Goal: Contribute content: Contribute content

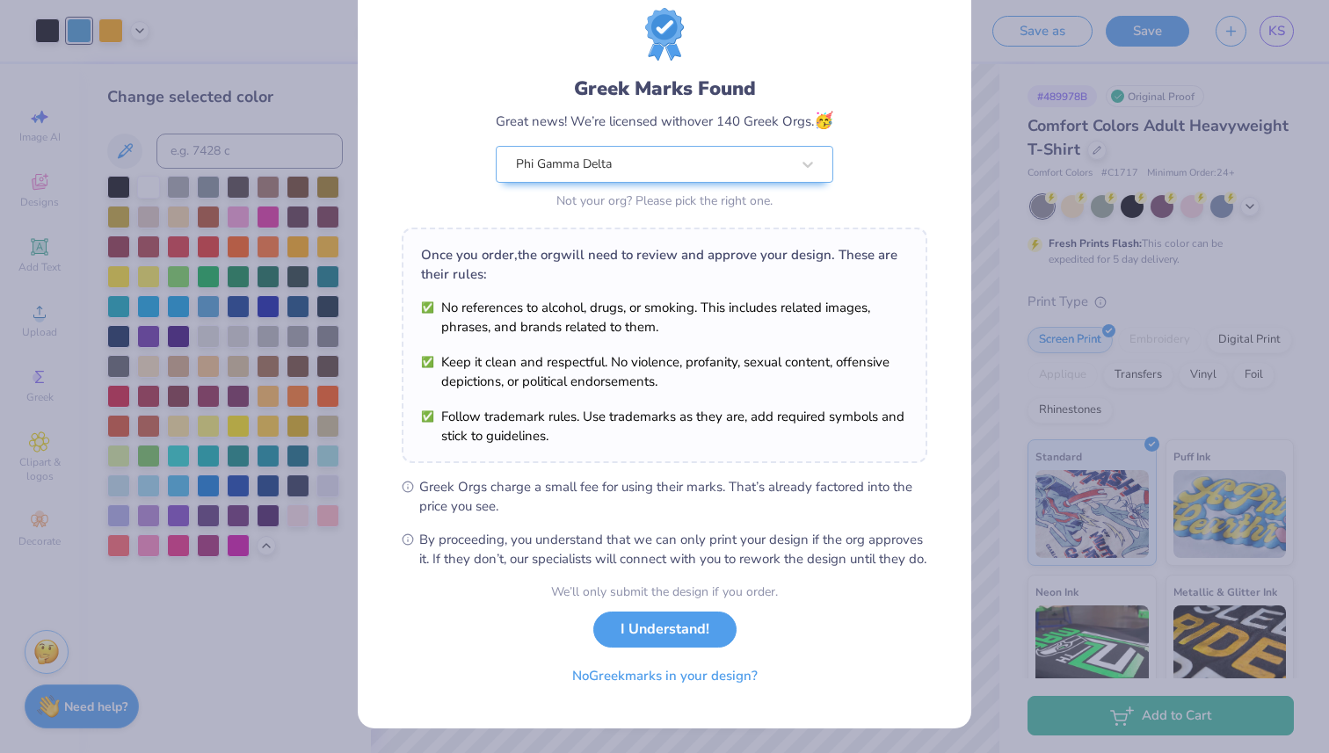
scroll to position [69, 0]
click at [629, 628] on button "I Understand!" at bounding box center [664, 625] width 143 height 36
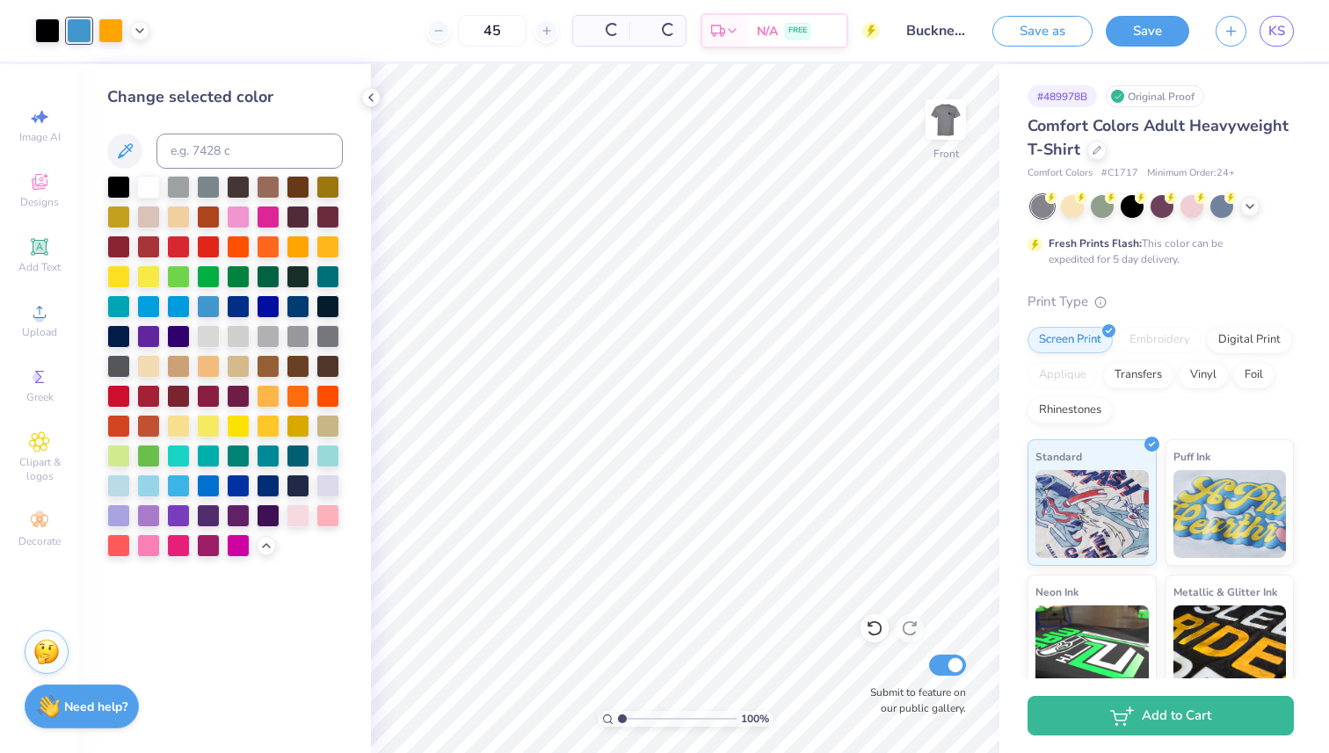
scroll to position [0, 0]
click at [1277, 31] on span "KS" at bounding box center [1277, 31] width 17 height 20
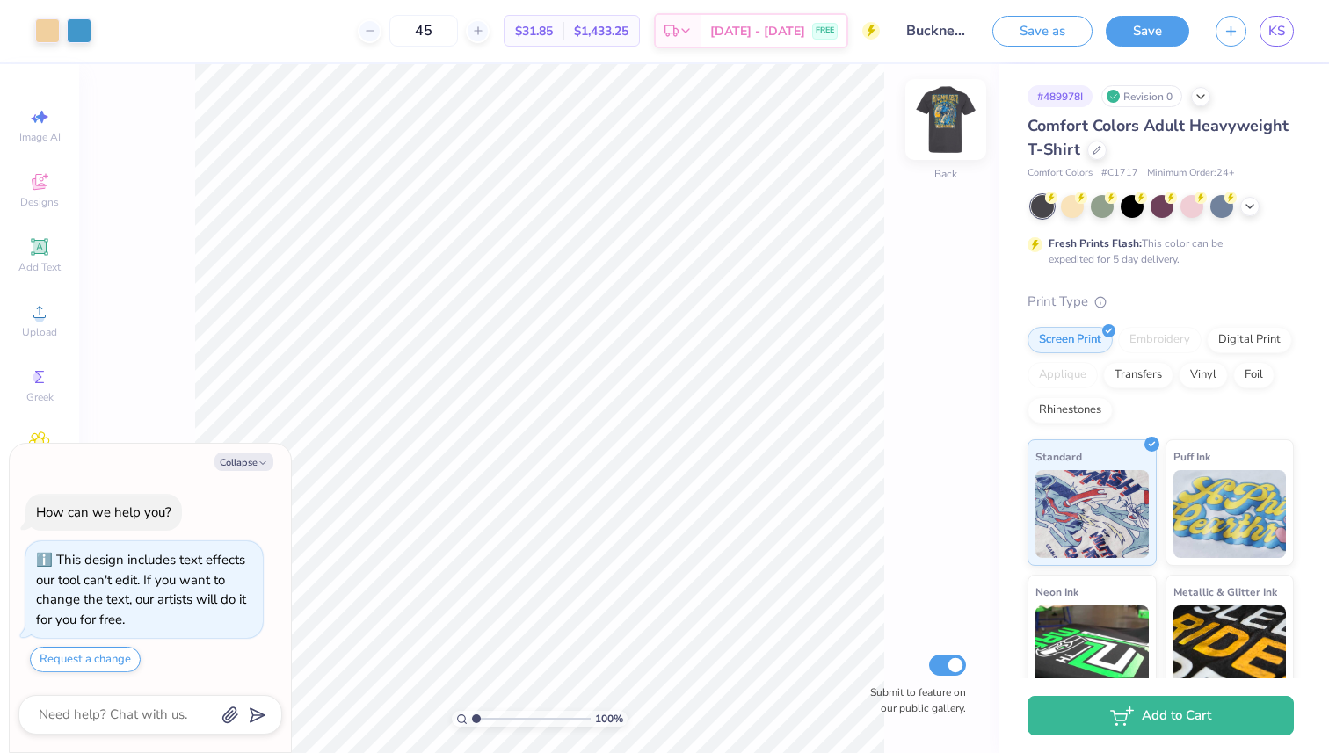
click at [949, 122] on img at bounding box center [946, 119] width 70 height 70
click at [113, 29] on div at bounding box center [110, 29] width 25 height 25
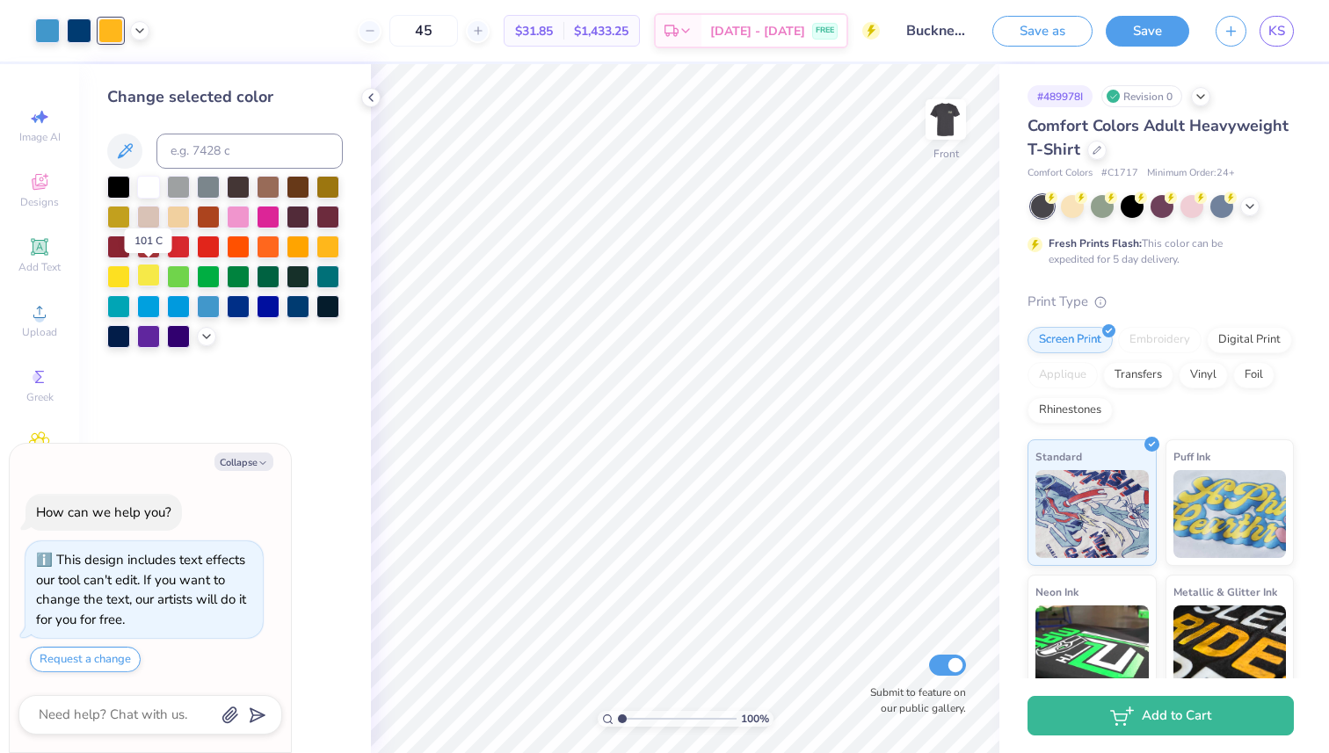
click at [154, 280] on div at bounding box center [148, 275] width 23 height 23
click at [207, 333] on icon at bounding box center [207, 335] width 14 height 14
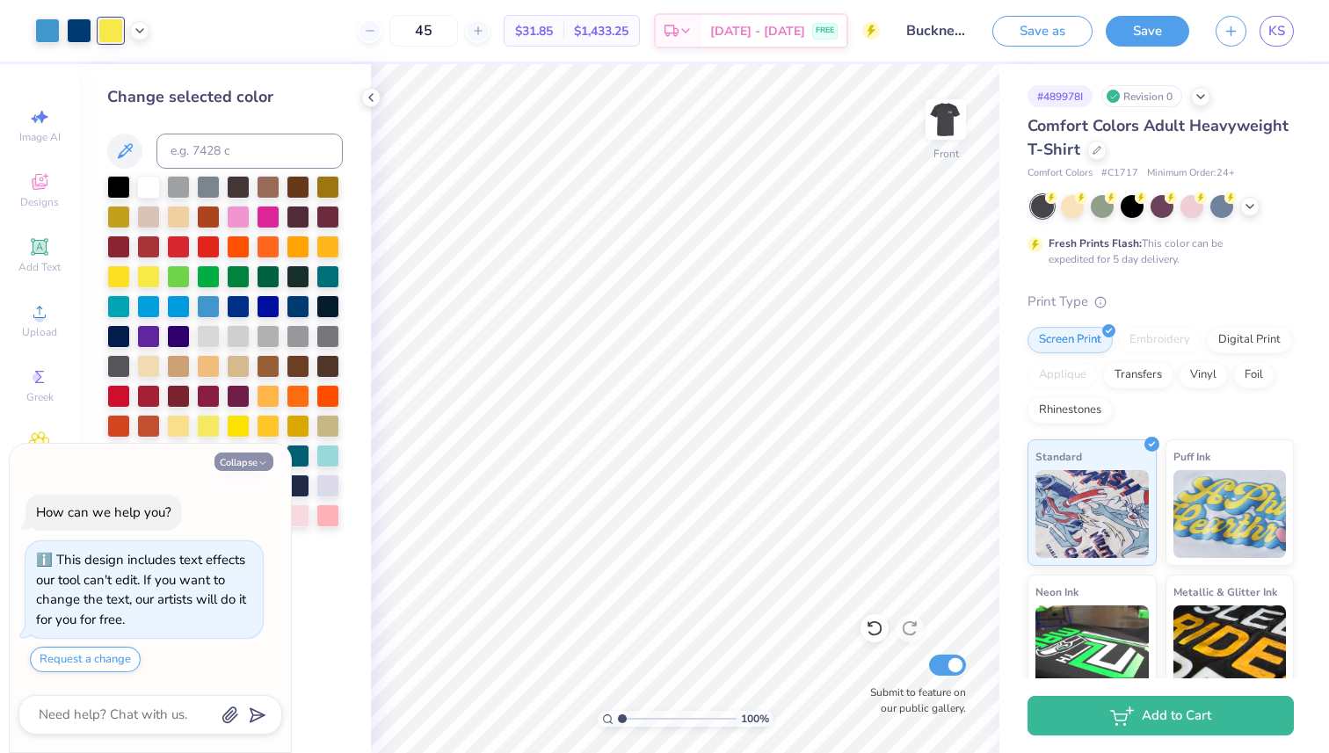
click at [255, 465] on button "Collapse" at bounding box center [244, 462] width 59 height 18
type textarea "x"
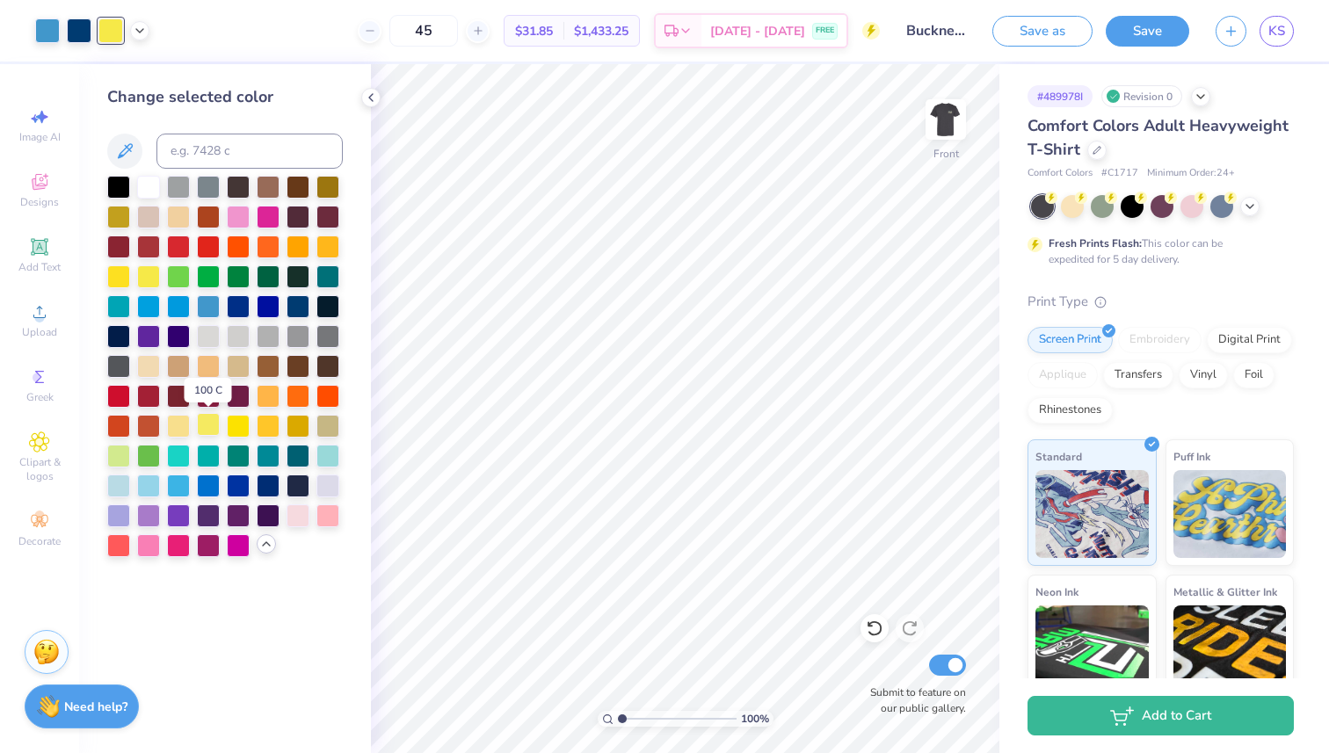
click at [209, 432] on div at bounding box center [208, 424] width 23 height 23
click at [184, 430] on div at bounding box center [178, 424] width 23 height 23
click at [364, 97] on icon at bounding box center [371, 98] width 14 height 14
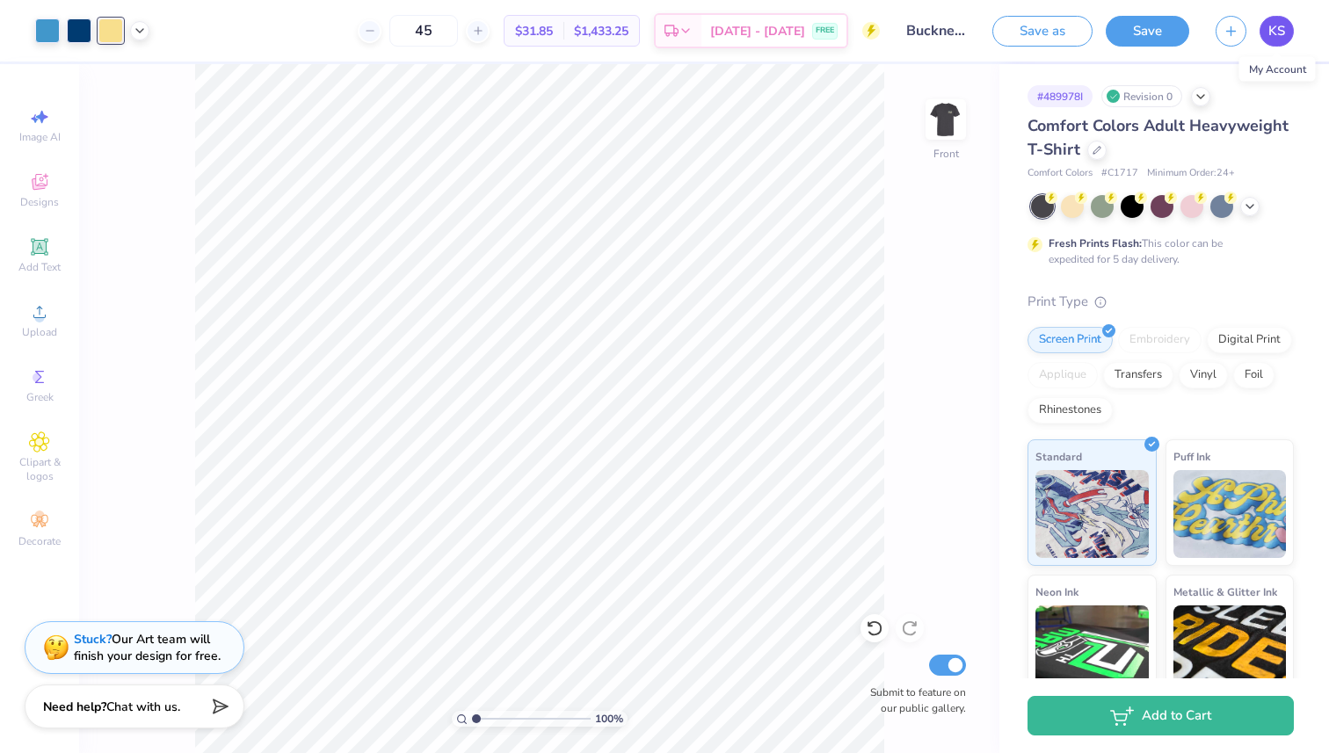
click at [1275, 35] on span "KS" at bounding box center [1277, 31] width 17 height 20
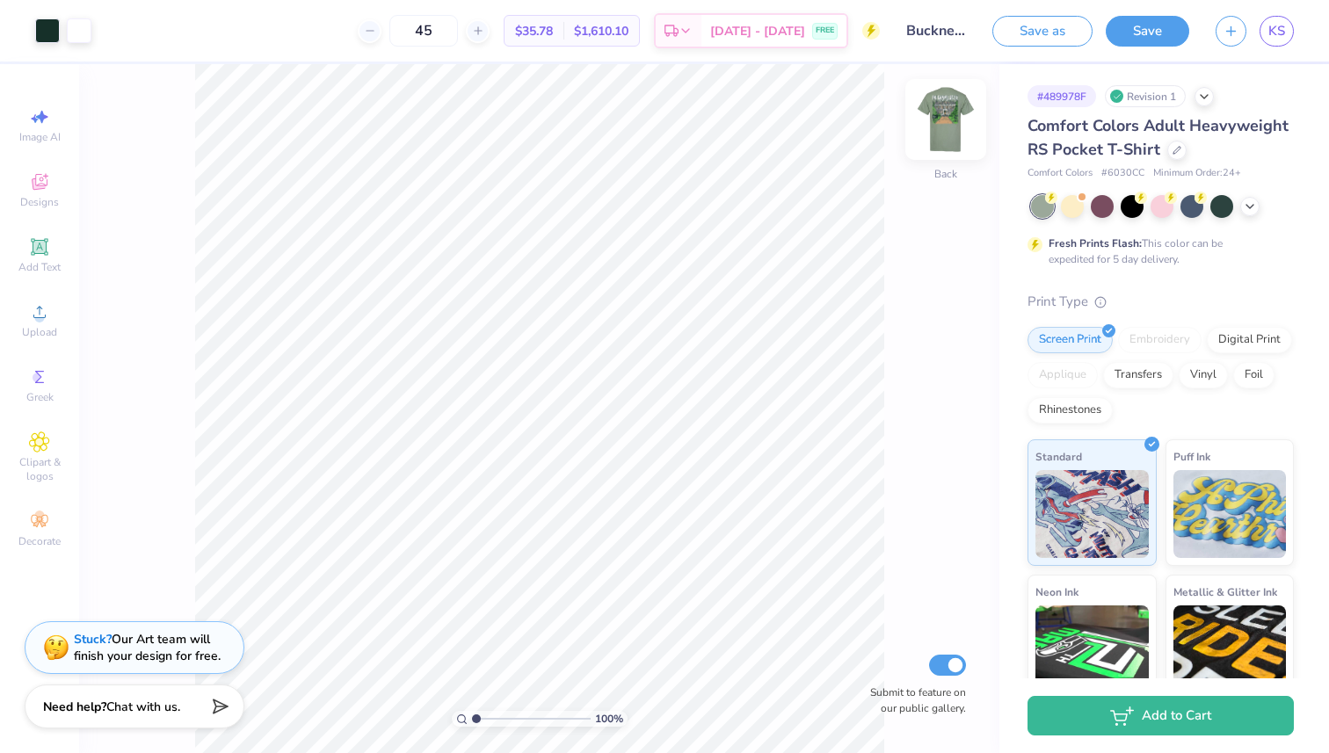
click at [945, 127] on img at bounding box center [946, 119] width 70 height 70
click at [1175, 149] on icon at bounding box center [1177, 148] width 9 height 9
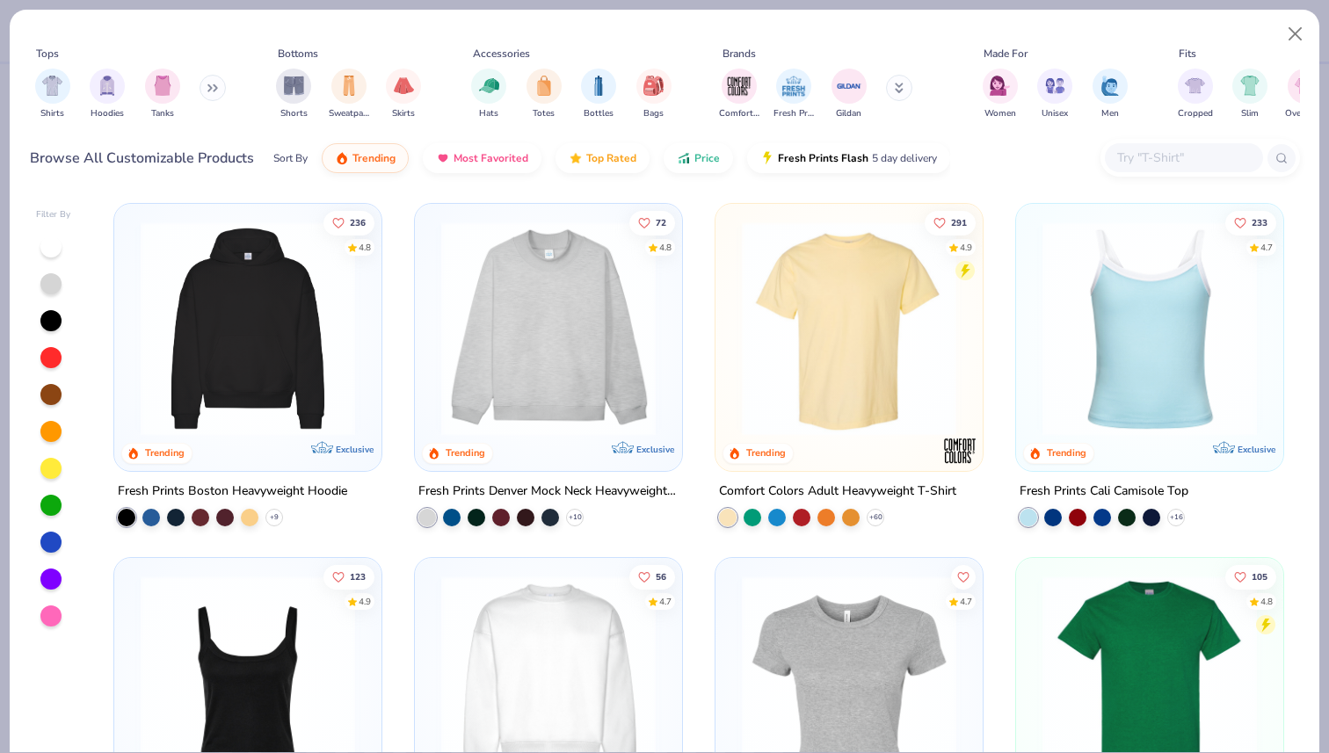
click at [881, 332] on img at bounding box center [849, 329] width 232 height 215
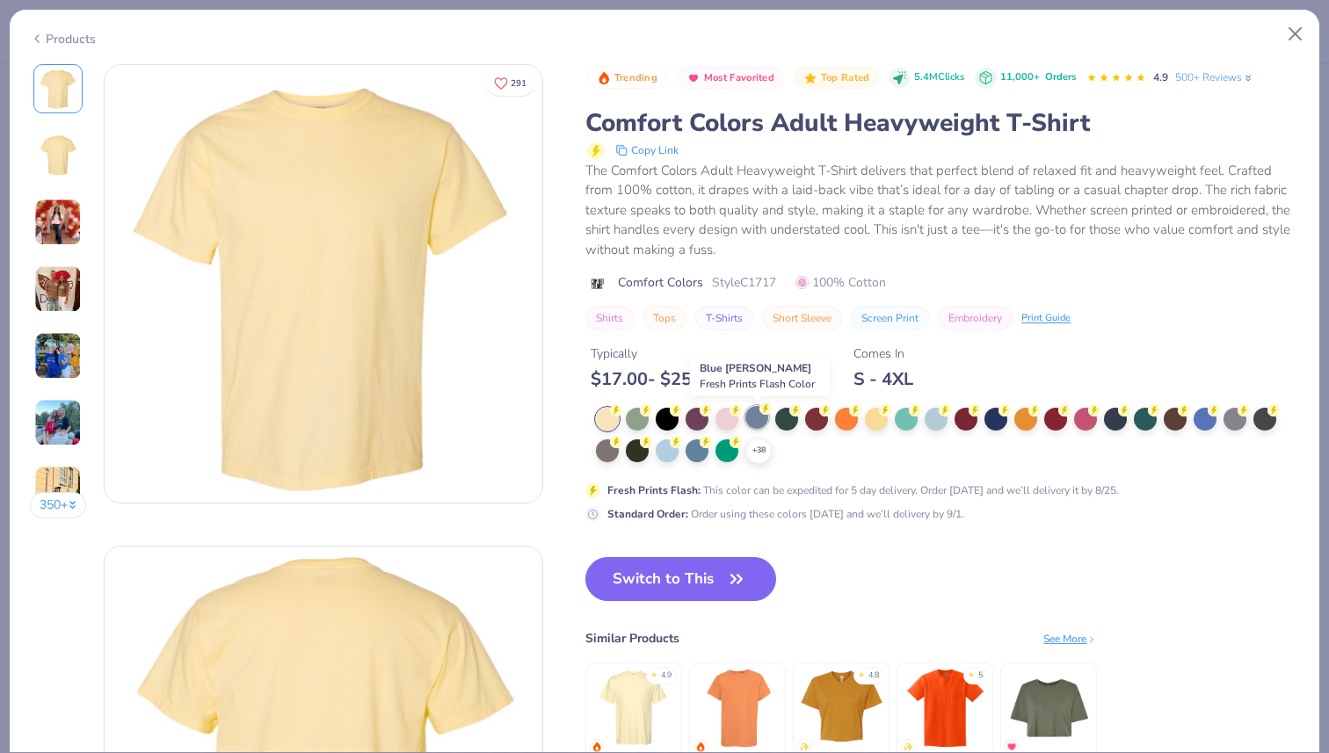
click at [755, 424] on div at bounding box center [756, 417] width 23 height 23
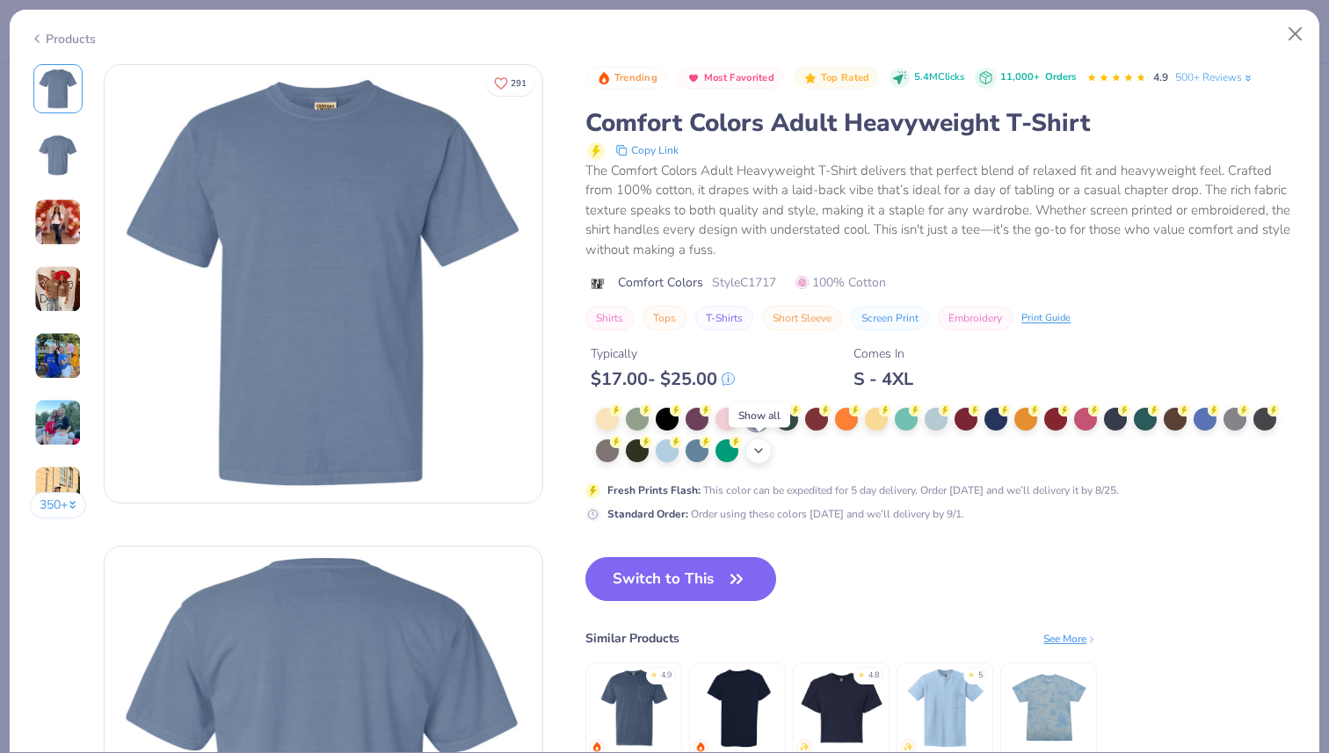
click at [760, 448] on icon at bounding box center [759, 451] width 14 height 14
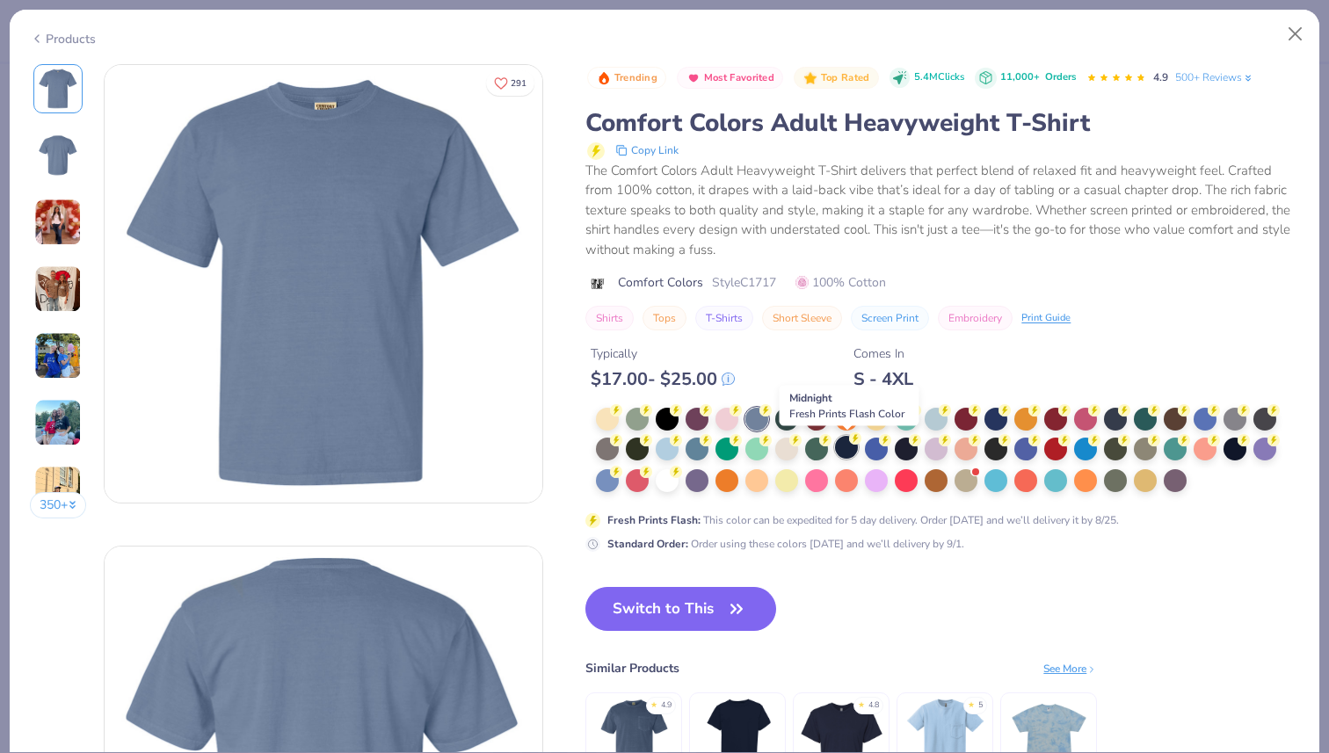
click at [845, 450] on div at bounding box center [846, 447] width 23 height 23
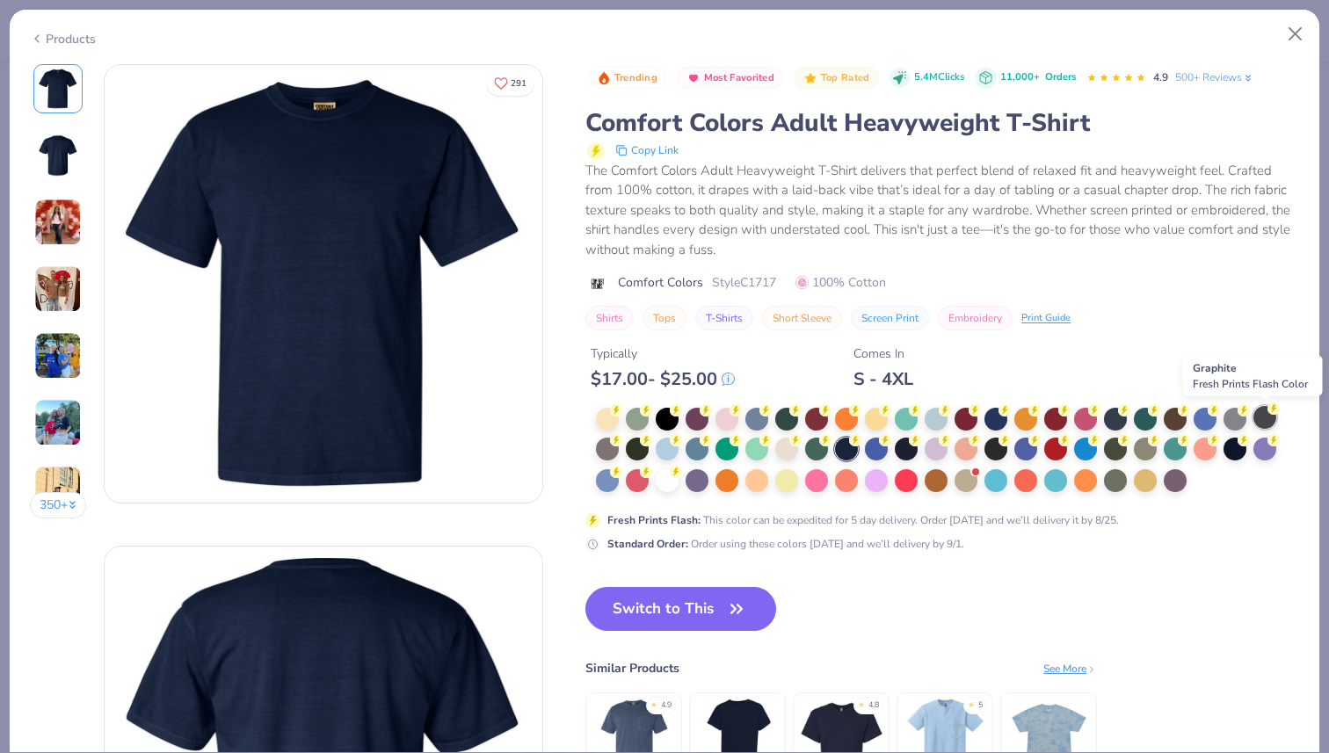
click at [1270, 421] on div at bounding box center [1265, 417] width 23 height 23
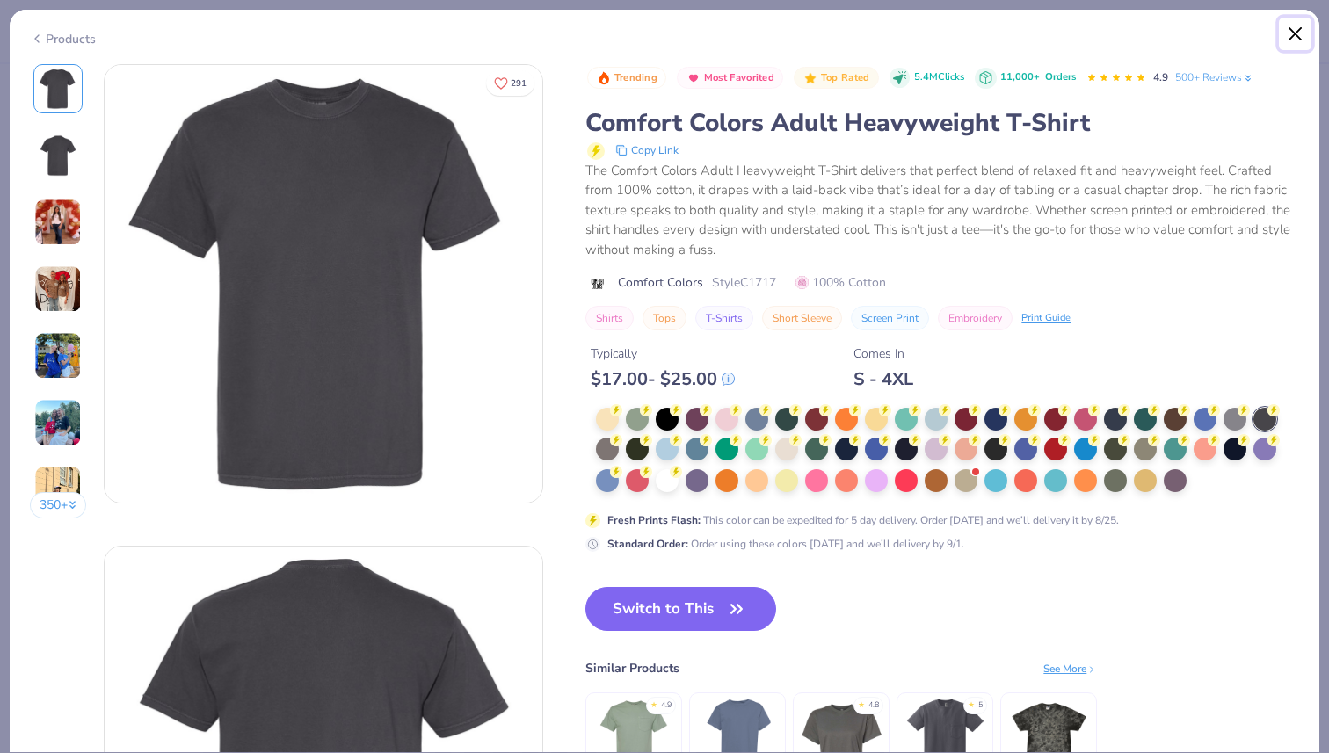
click at [1297, 37] on button "Close" at bounding box center [1295, 34] width 33 height 33
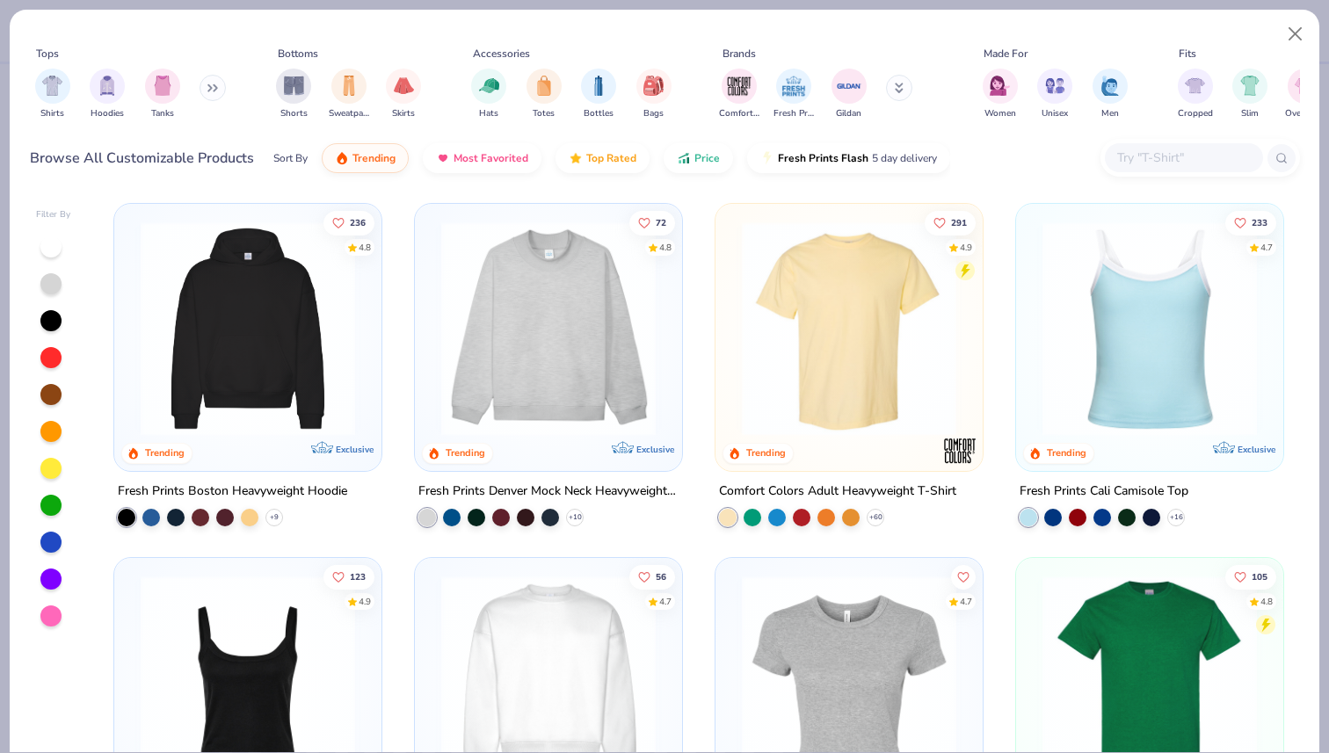
click at [905, 342] on img at bounding box center [849, 329] width 232 height 215
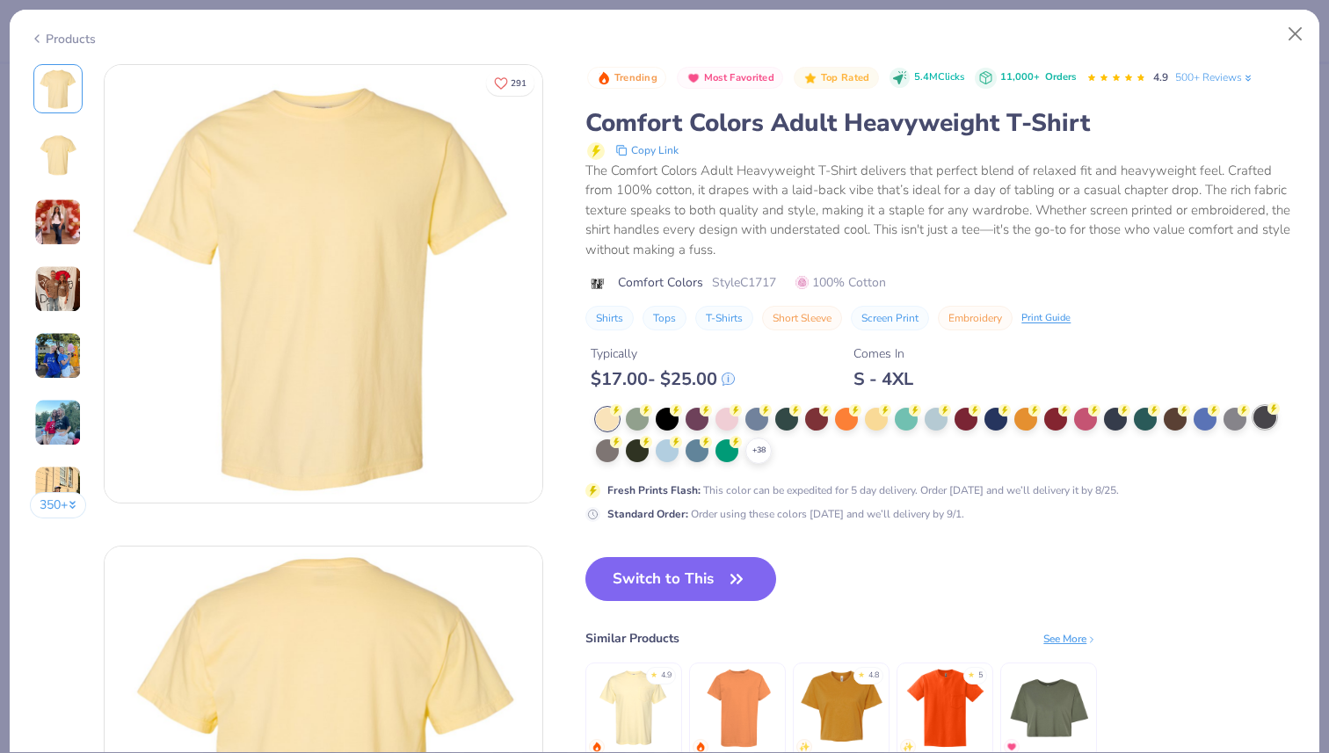
click at [1270, 423] on div at bounding box center [1265, 417] width 23 height 23
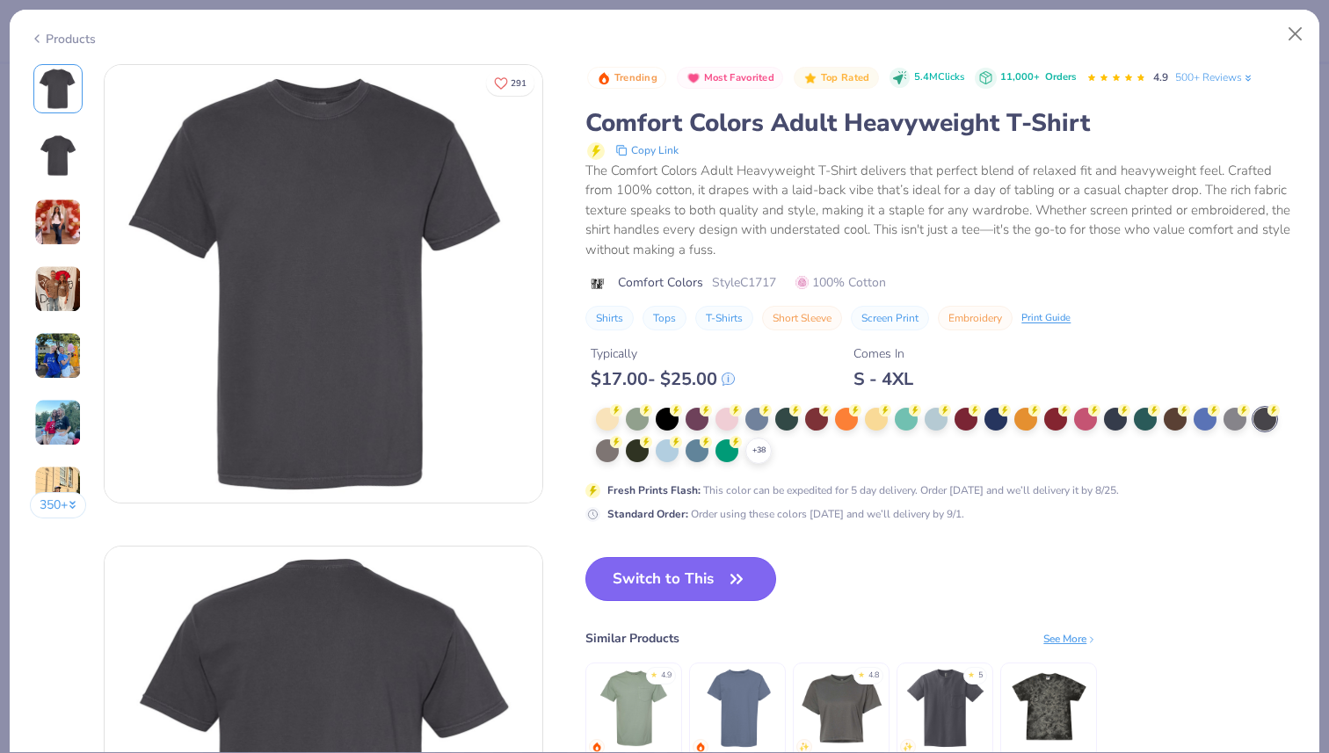
click at [742, 581] on icon "button" at bounding box center [736, 579] width 25 height 25
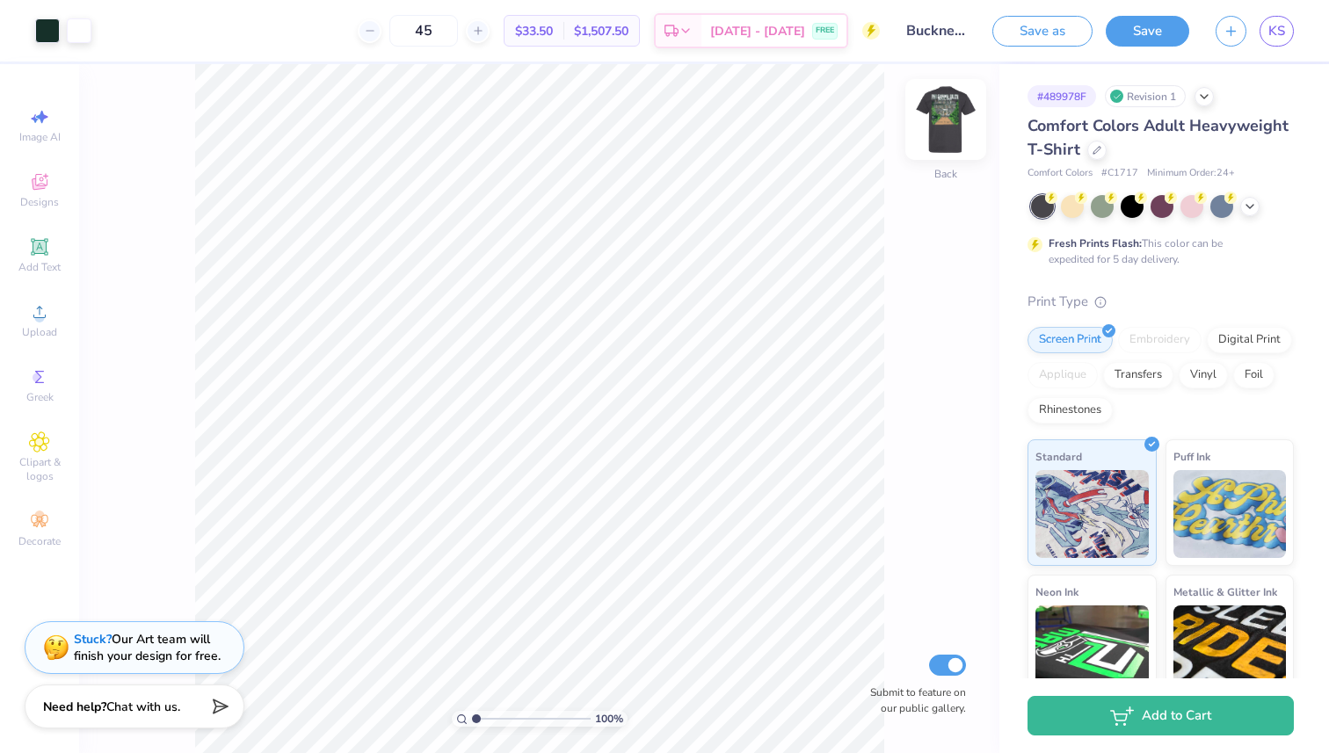
click at [935, 116] on img at bounding box center [946, 119] width 70 height 70
click at [143, 33] on icon at bounding box center [140, 29] width 14 height 14
click at [48, 38] on div at bounding box center [47, 29] width 25 height 25
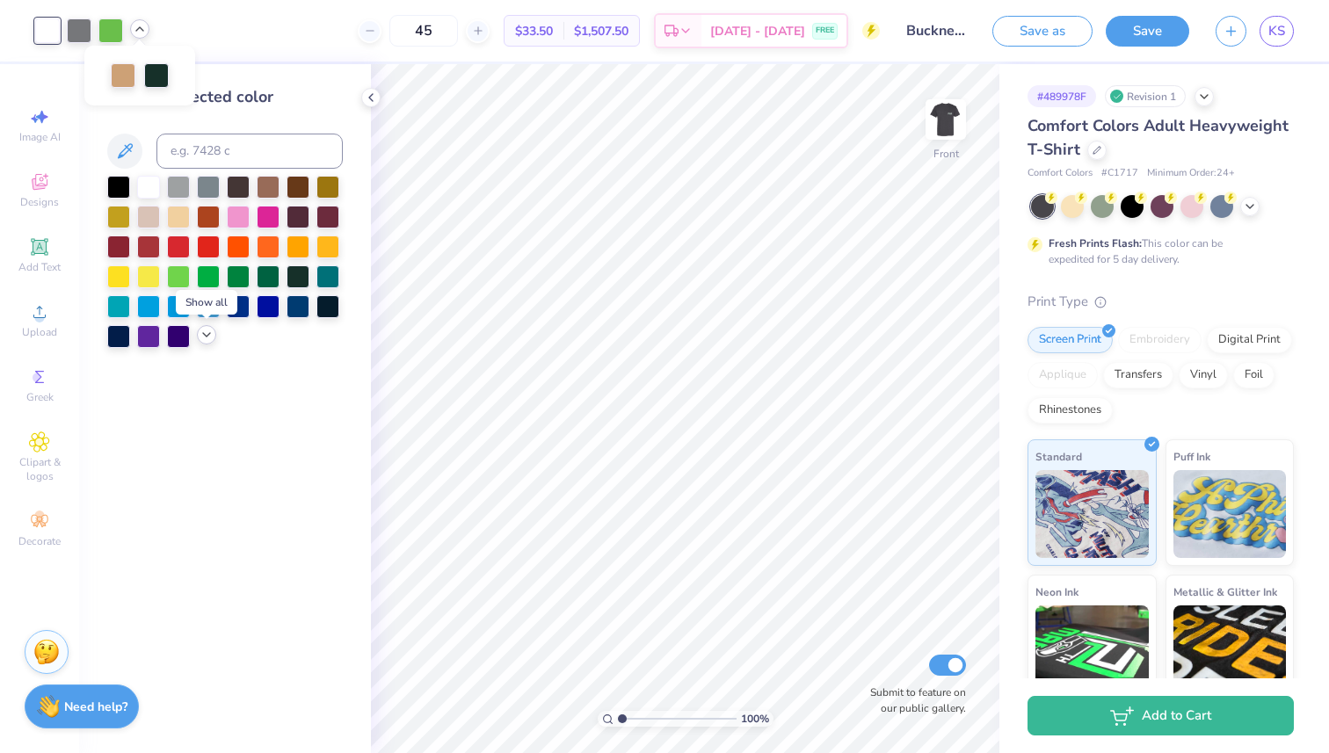
click at [203, 333] on polyline at bounding box center [206, 335] width 7 height 4
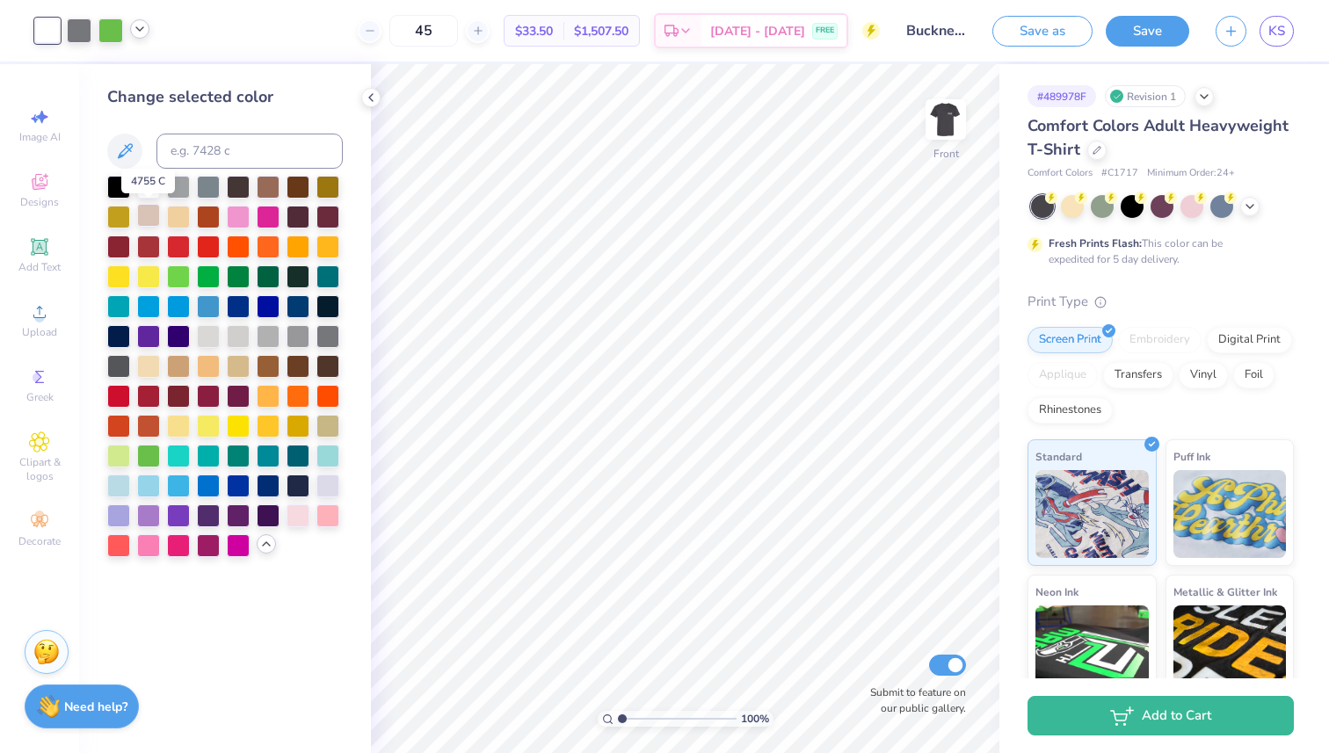
click at [146, 211] on div at bounding box center [148, 215] width 23 height 23
click at [176, 190] on div at bounding box center [178, 185] width 23 height 23
click at [327, 491] on div at bounding box center [327, 484] width 23 height 23
click at [237, 335] on div at bounding box center [238, 335] width 23 height 23
click at [211, 339] on div at bounding box center [208, 335] width 23 height 23
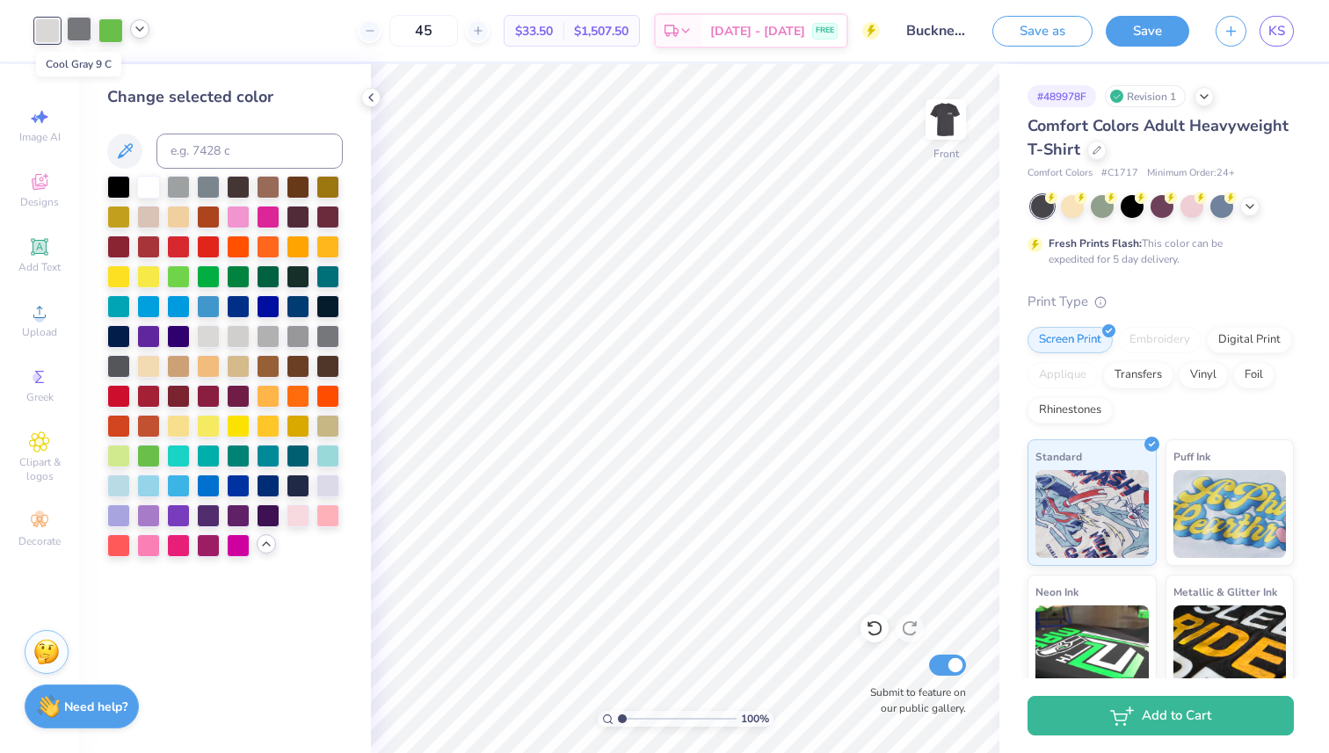
click at [84, 35] on div at bounding box center [79, 29] width 25 height 25
click at [177, 188] on div at bounding box center [178, 185] width 23 height 23
click at [205, 191] on div at bounding box center [208, 185] width 23 height 23
click at [295, 338] on div at bounding box center [298, 335] width 23 height 23
click at [335, 334] on div at bounding box center [327, 335] width 23 height 23
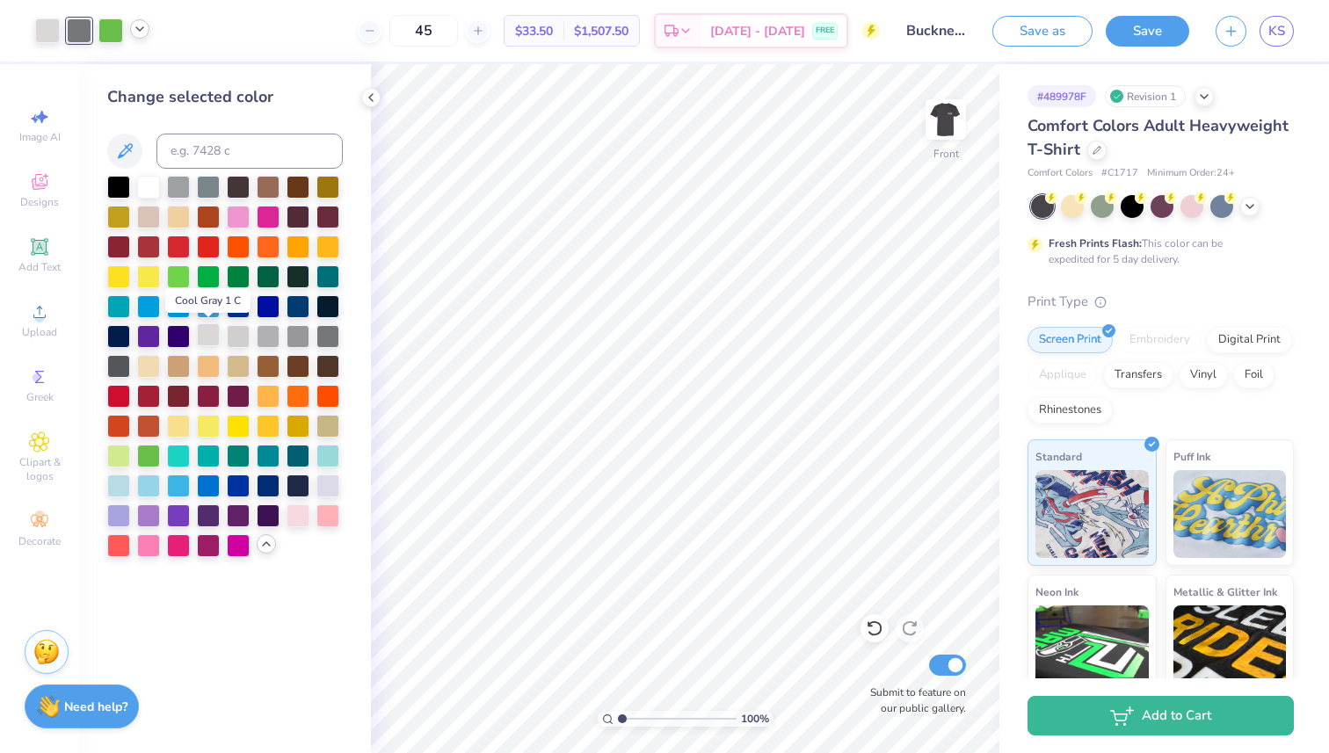
click at [208, 338] on div at bounding box center [208, 335] width 23 height 23
click at [326, 327] on div at bounding box center [327, 335] width 23 height 23
click at [295, 333] on div at bounding box center [298, 335] width 23 height 23
click at [79, 33] on div at bounding box center [79, 29] width 25 height 25
click at [47, 34] on div at bounding box center [47, 29] width 25 height 25
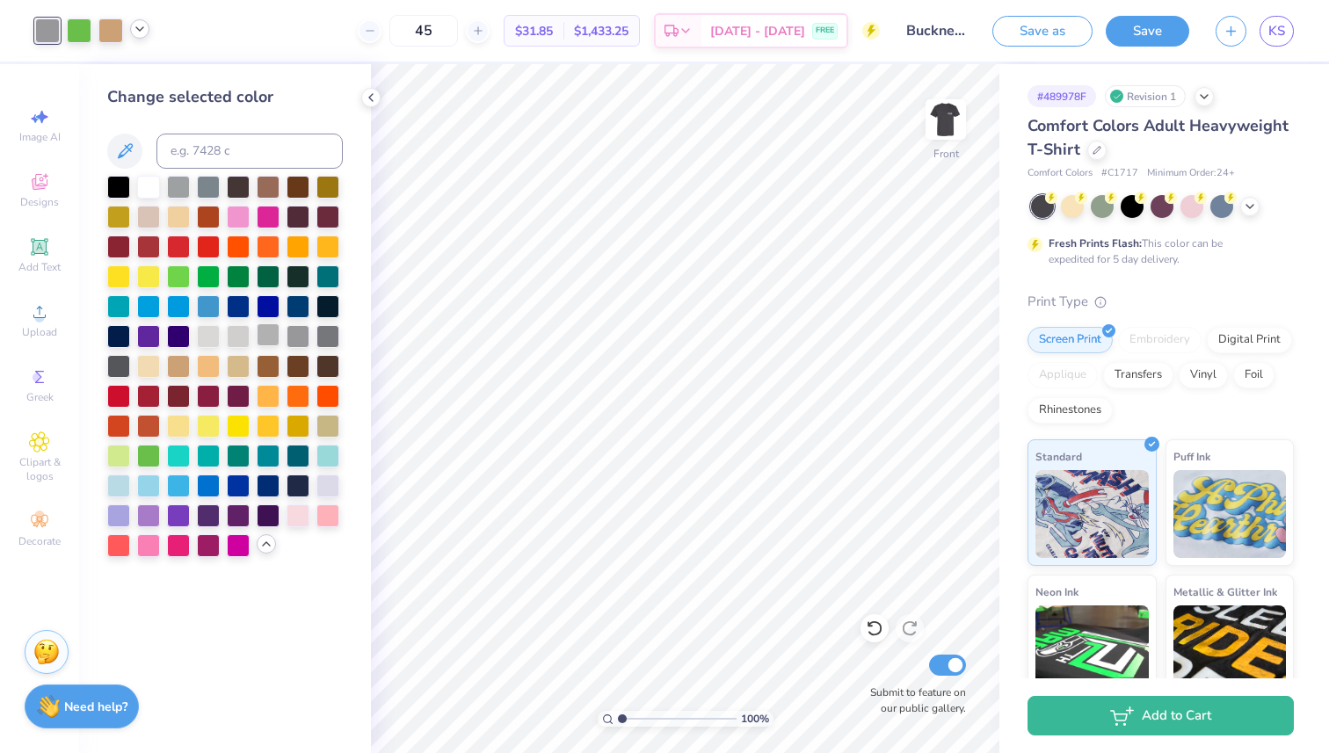
click at [266, 327] on div at bounding box center [268, 335] width 23 height 23
click at [116, 37] on div at bounding box center [110, 29] width 25 height 25
click at [267, 182] on div at bounding box center [268, 185] width 23 height 23
click at [332, 427] on div at bounding box center [327, 426] width 23 height 23
click at [262, 362] on div at bounding box center [268, 364] width 23 height 23
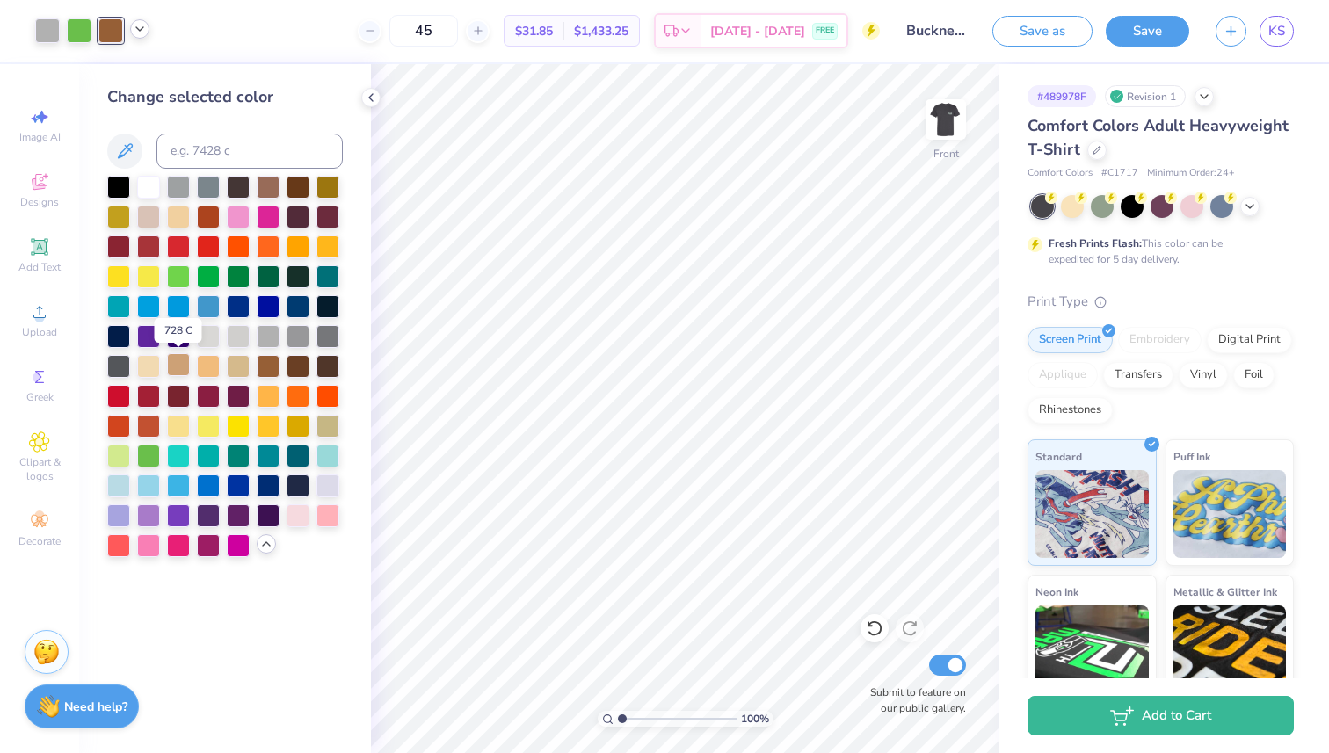
click at [176, 360] on div at bounding box center [178, 364] width 23 height 23
click at [265, 367] on div at bounding box center [268, 364] width 23 height 23
click at [246, 366] on div at bounding box center [238, 364] width 23 height 23
click at [181, 361] on div at bounding box center [178, 364] width 23 height 23
click at [269, 191] on div at bounding box center [268, 185] width 23 height 23
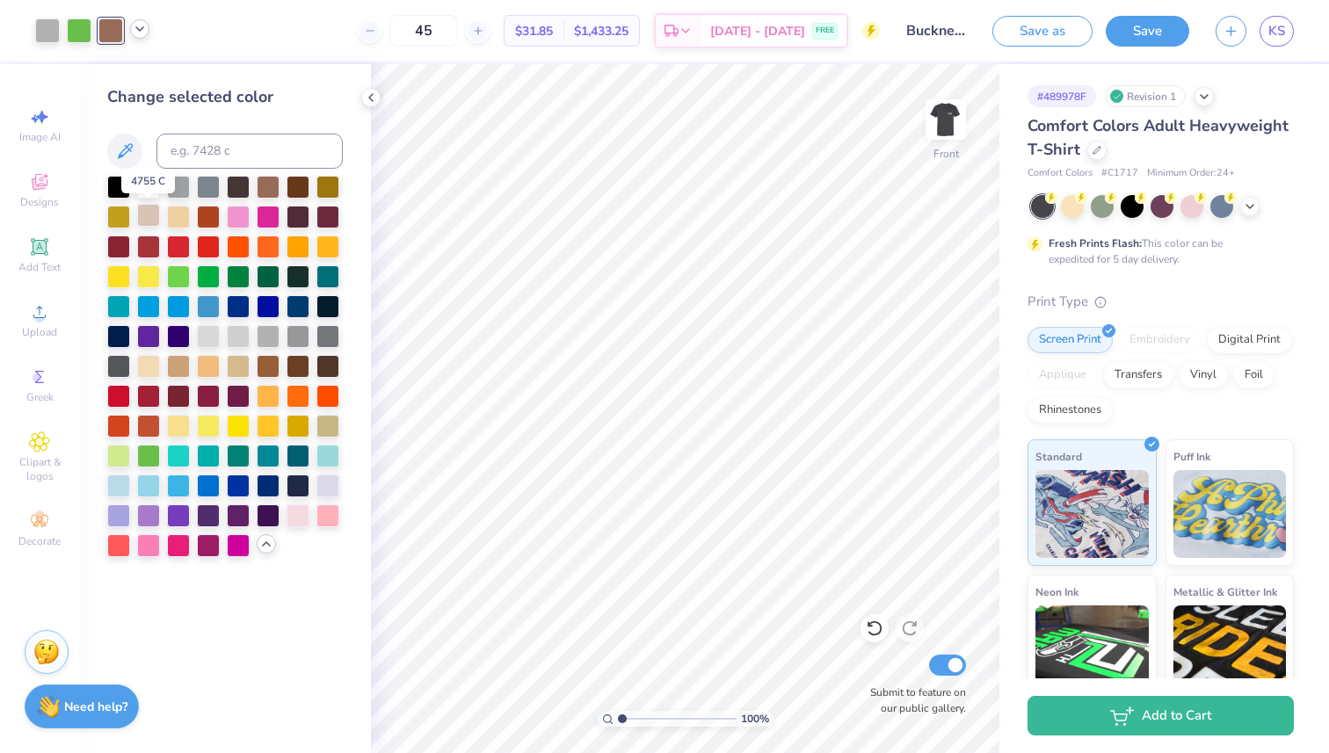
click at [154, 216] on div at bounding box center [148, 215] width 23 height 23
click at [180, 359] on div at bounding box center [178, 364] width 23 height 23
click at [262, 370] on div at bounding box center [268, 364] width 23 height 23
click at [178, 365] on div at bounding box center [178, 364] width 23 height 23
click at [143, 36] on div at bounding box center [139, 28] width 19 height 19
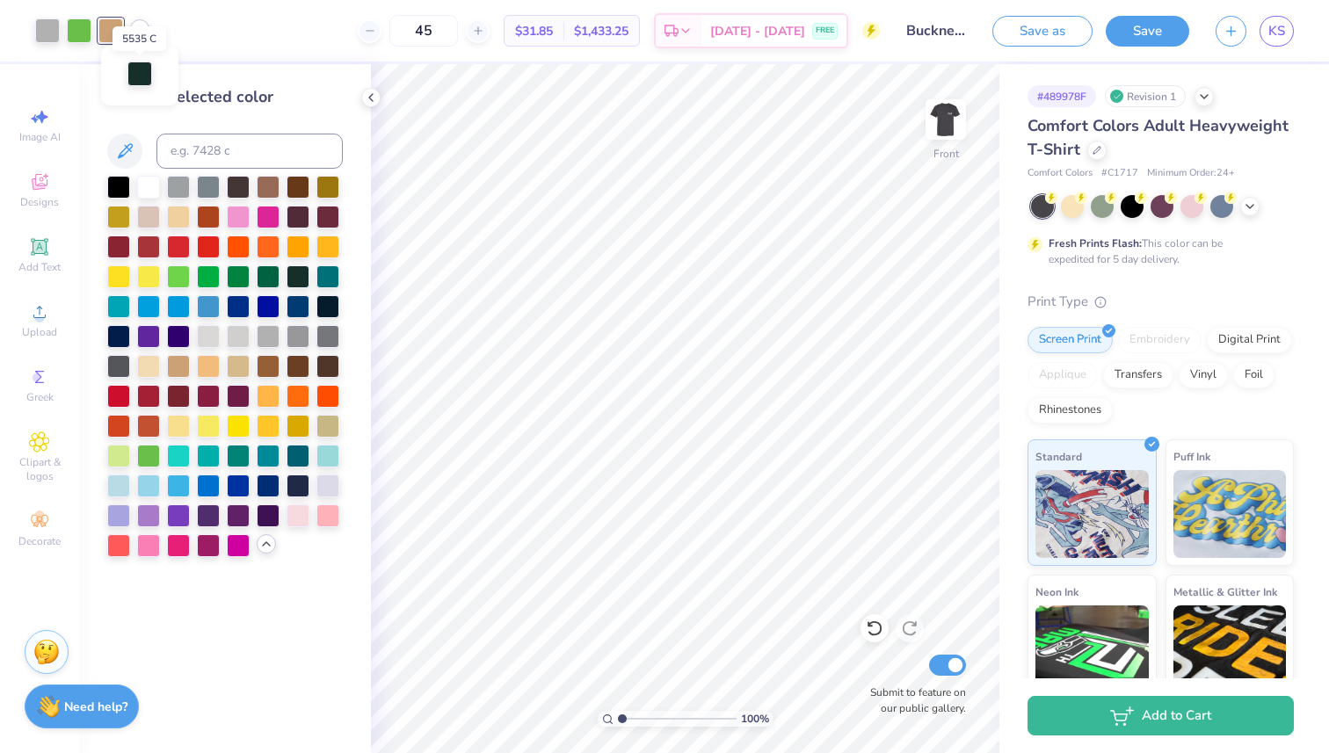
click at [141, 70] on div at bounding box center [139, 74] width 25 height 25
click at [299, 187] on div at bounding box center [298, 185] width 23 height 23
click at [295, 278] on div at bounding box center [298, 275] width 23 height 23
click at [77, 26] on div at bounding box center [79, 29] width 25 height 25
click at [153, 450] on div at bounding box center [148, 454] width 23 height 23
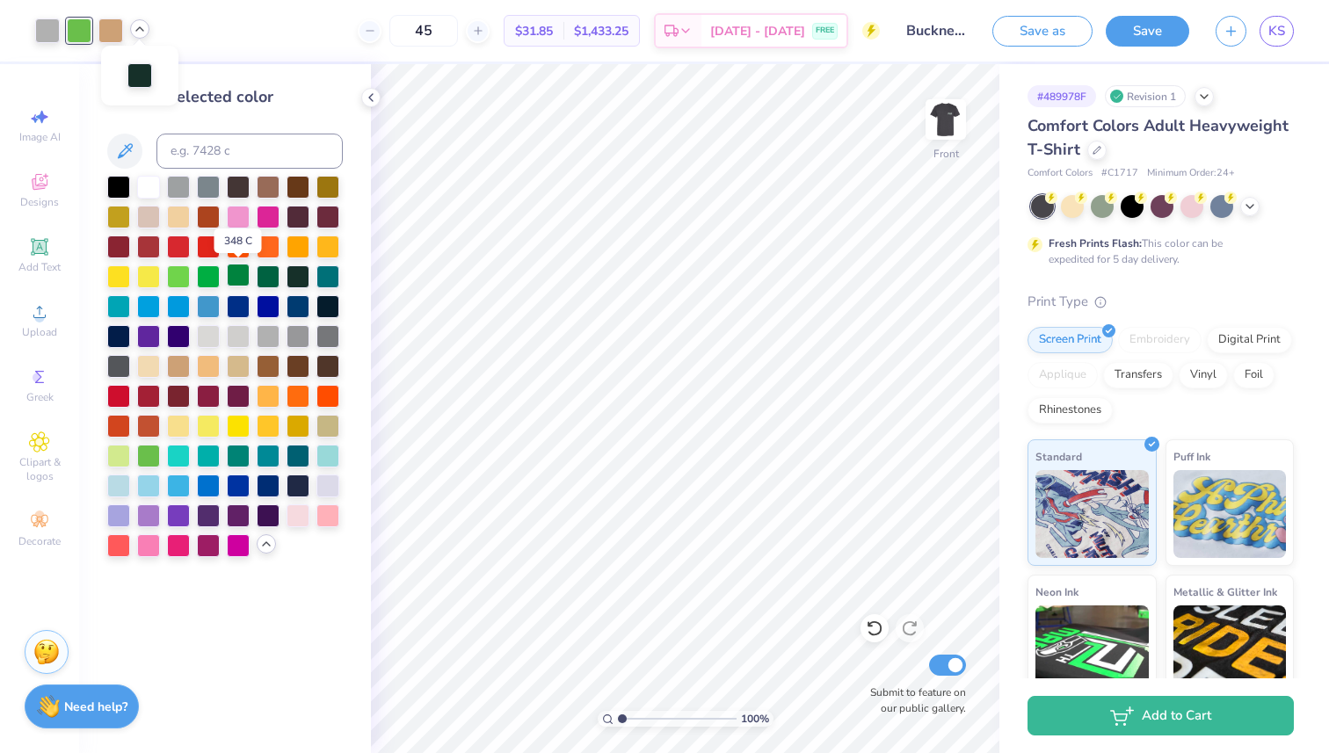
click at [241, 276] on div at bounding box center [238, 275] width 23 height 23
click at [372, 95] on polyline at bounding box center [371, 97] width 4 height 7
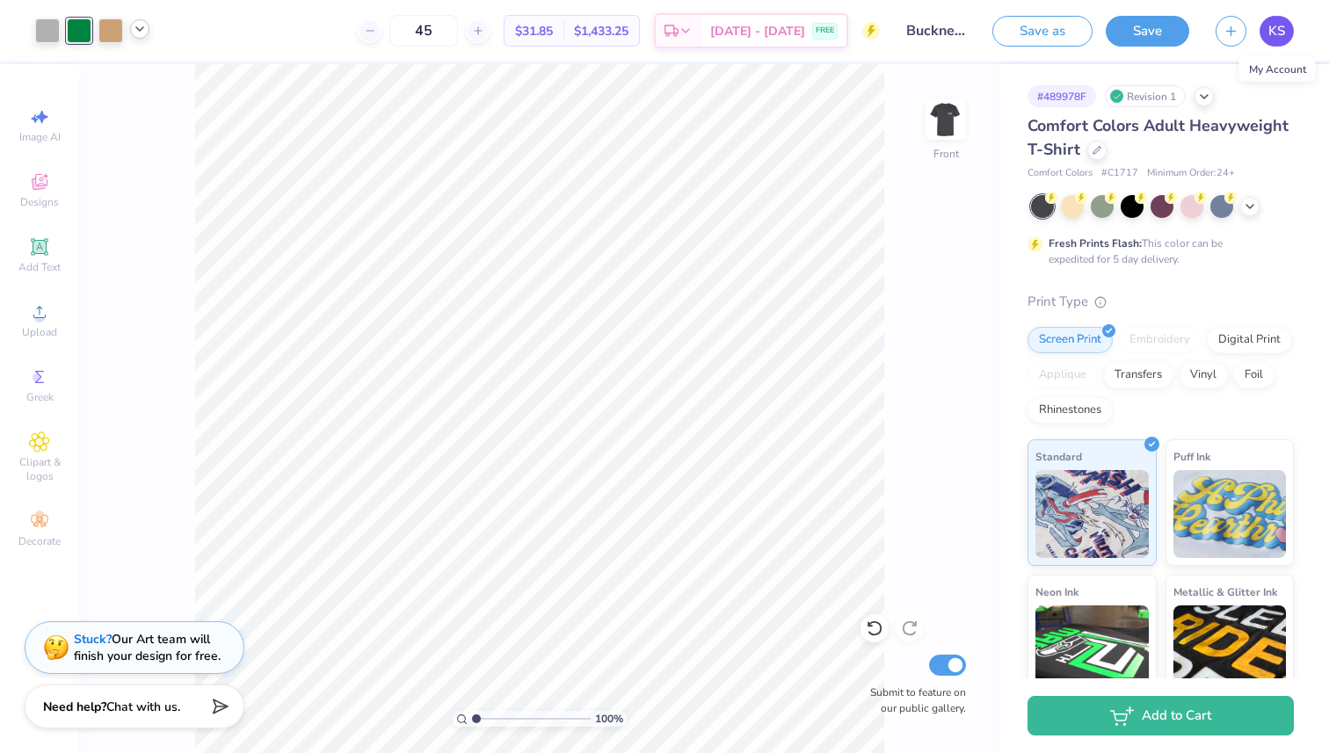
click at [1274, 38] on span "KS" at bounding box center [1277, 31] width 17 height 20
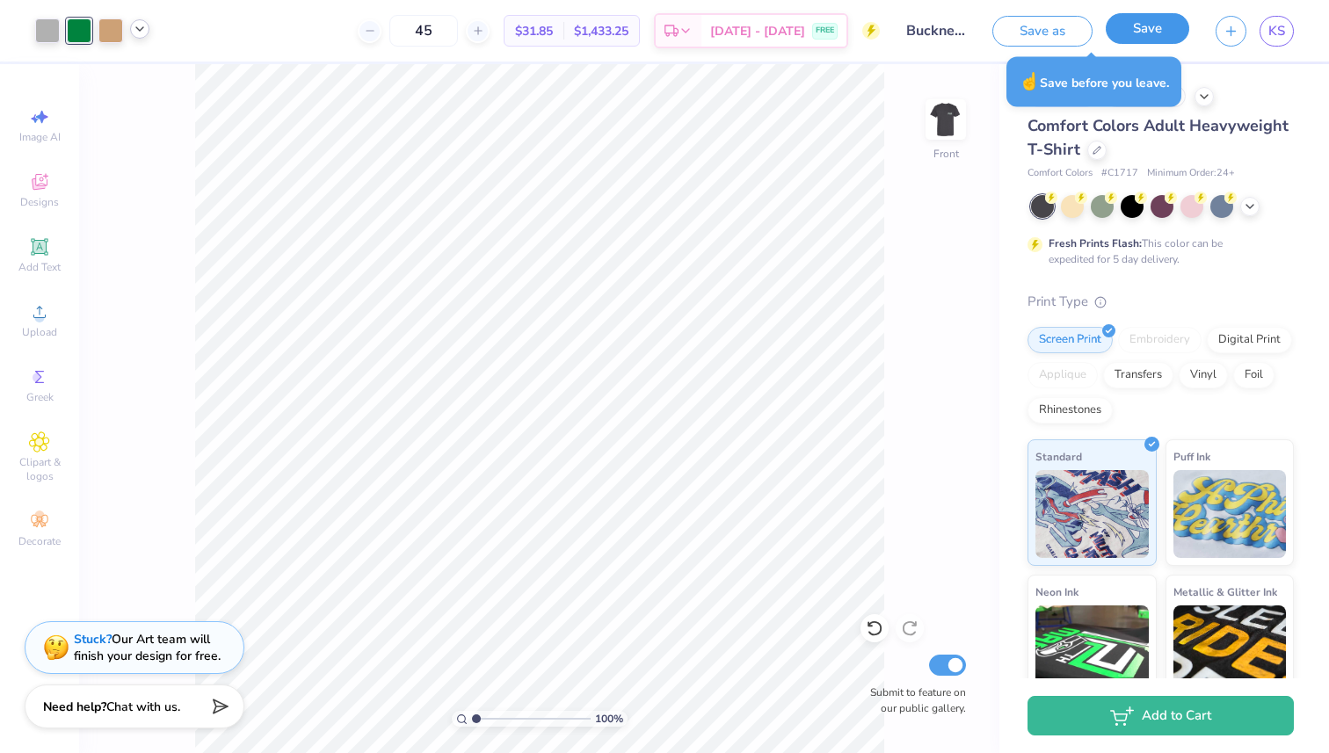
click at [1162, 28] on button "Save" at bounding box center [1148, 28] width 84 height 31
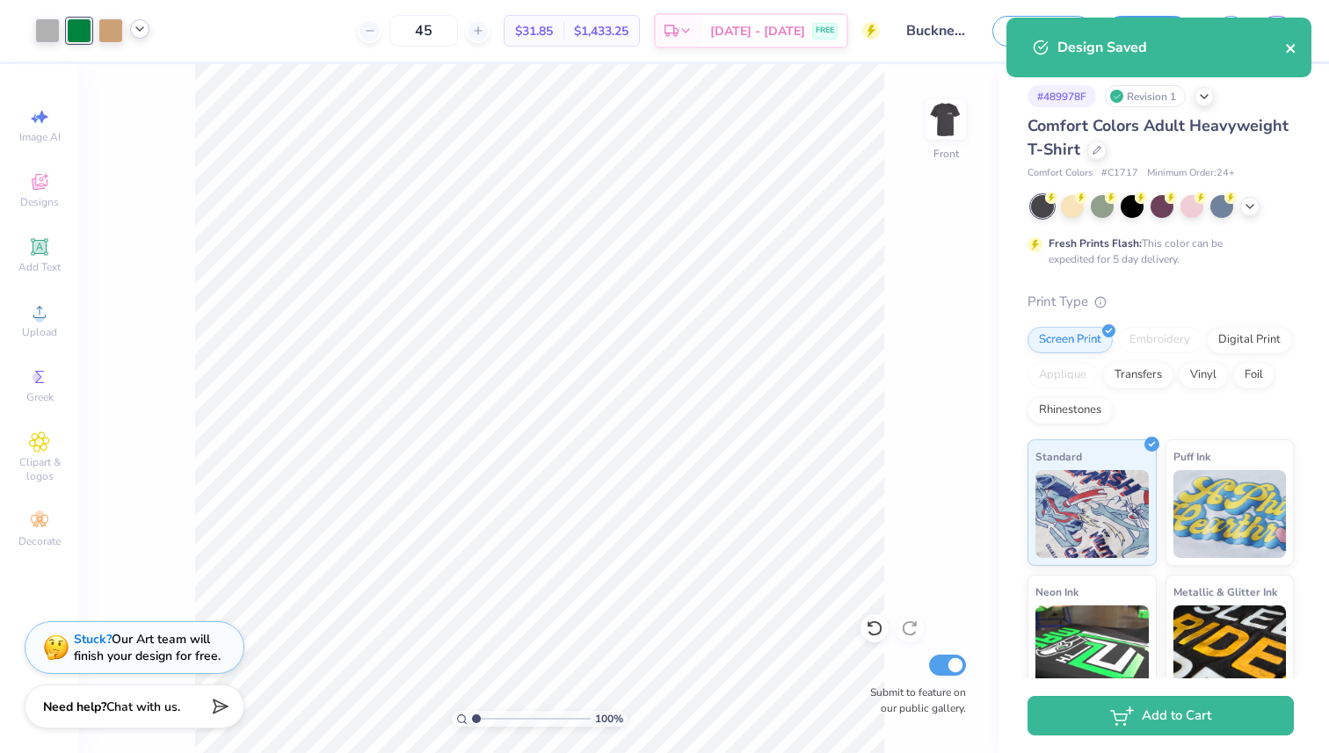
click at [1295, 49] on icon "close" at bounding box center [1291, 48] width 12 height 14
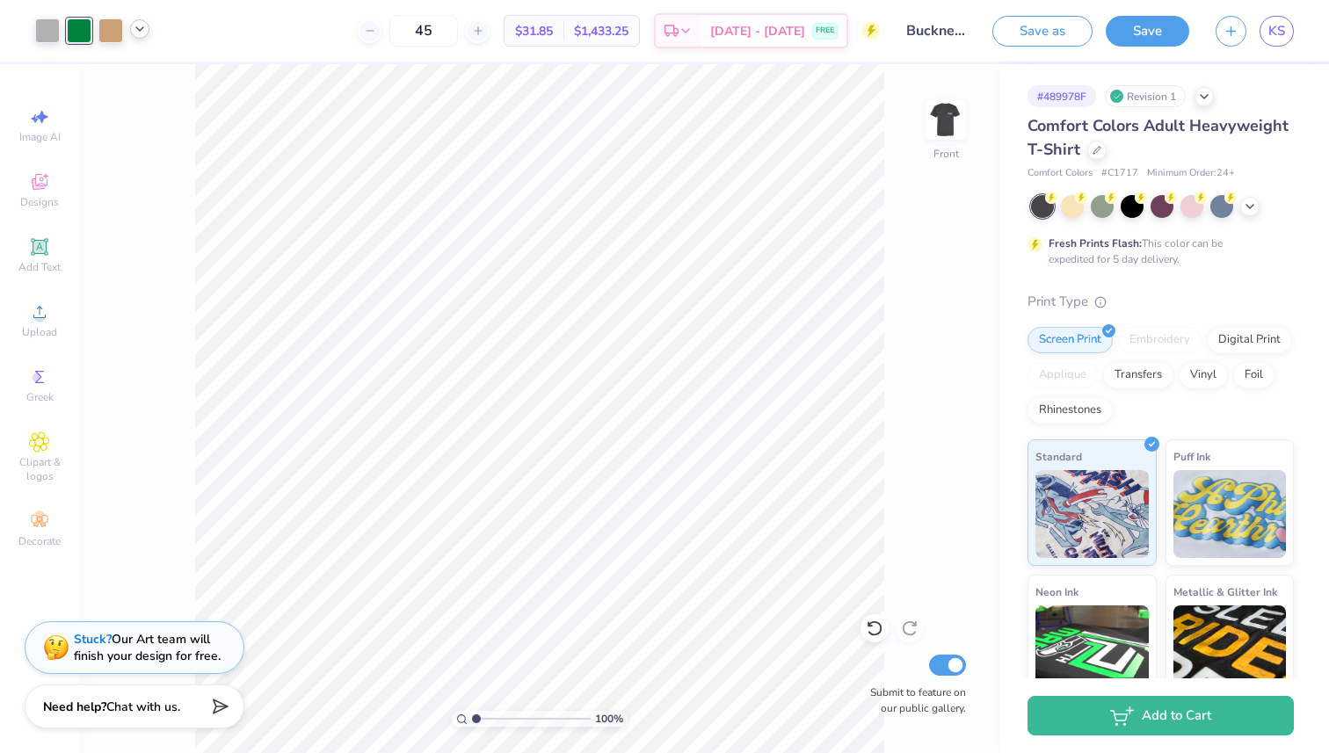
click at [1272, 27] on div "Art colors 45 $31.85 Per Item $1,433.25 Total Est. Delivery Aug 30 - Sep 2 FREE…" at bounding box center [664, 376] width 1329 height 753
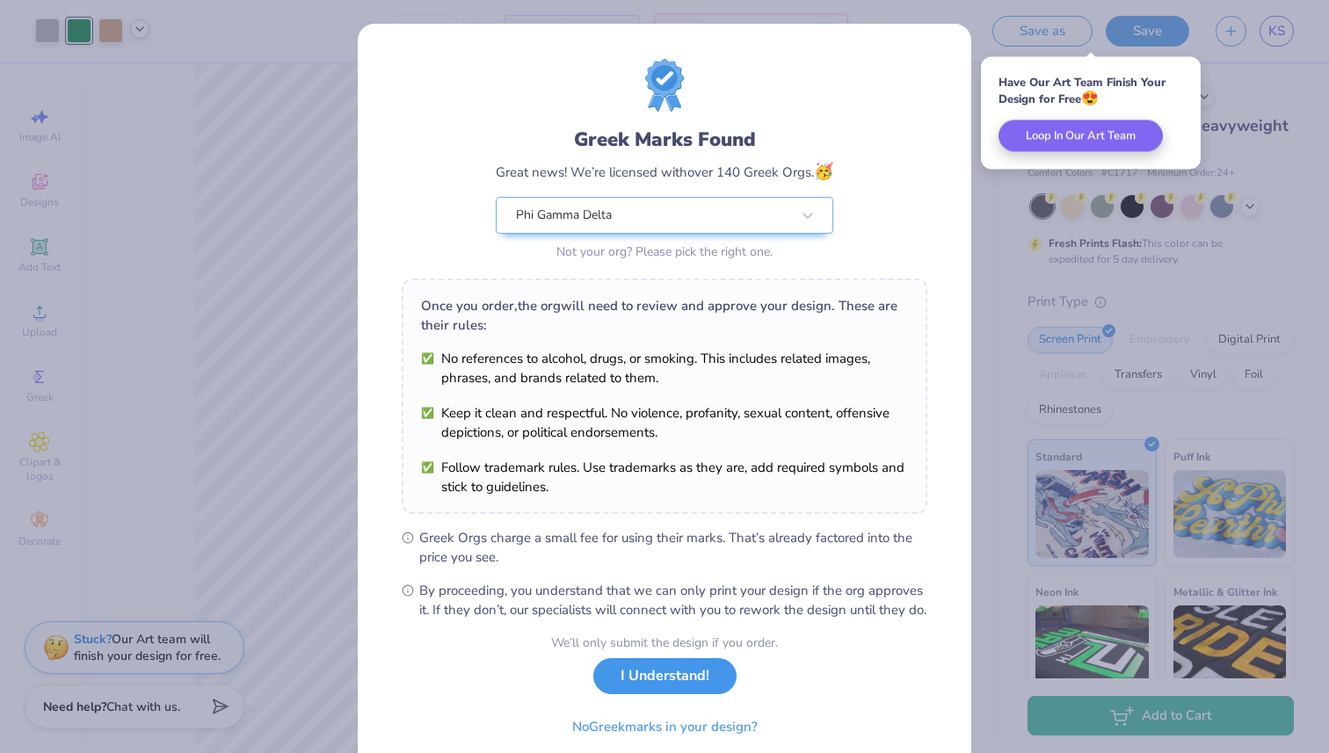
click at [675, 692] on button "I Understand!" at bounding box center [664, 676] width 143 height 36
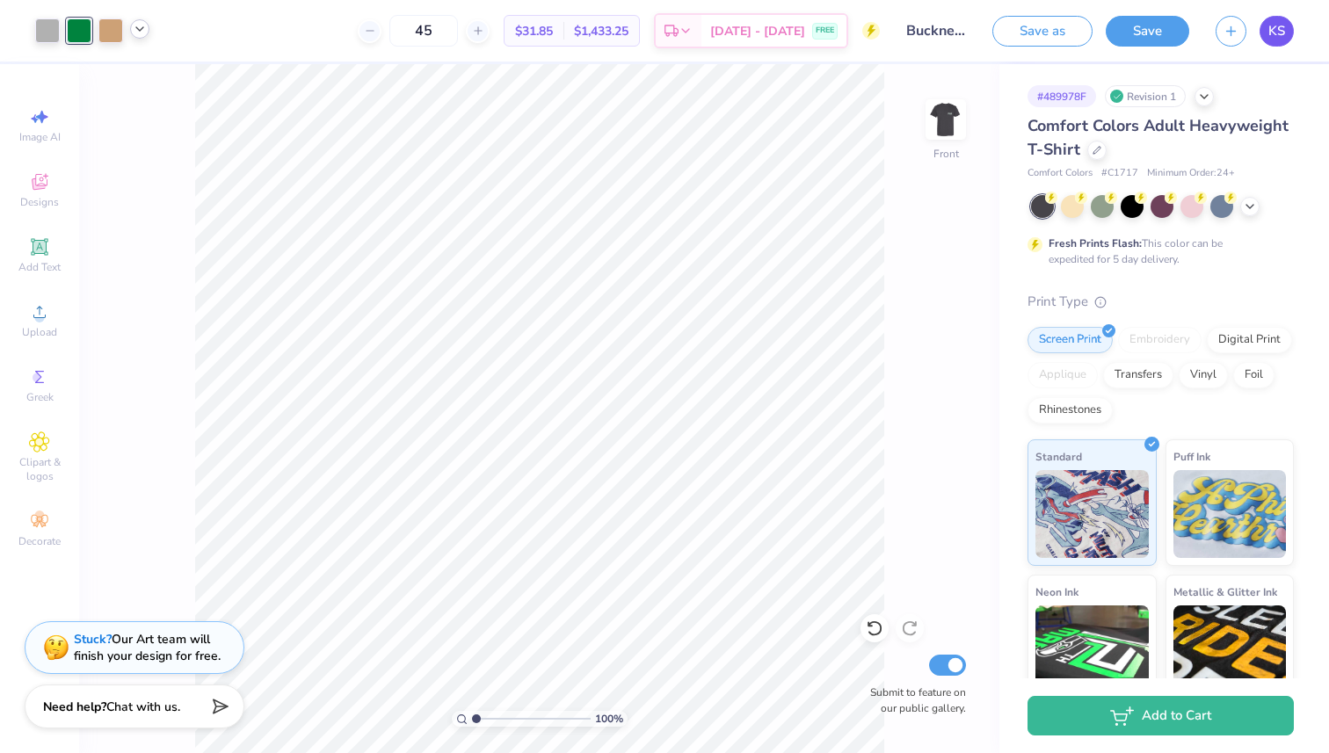
click at [1266, 32] on link "KS" at bounding box center [1277, 31] width 34 height 31
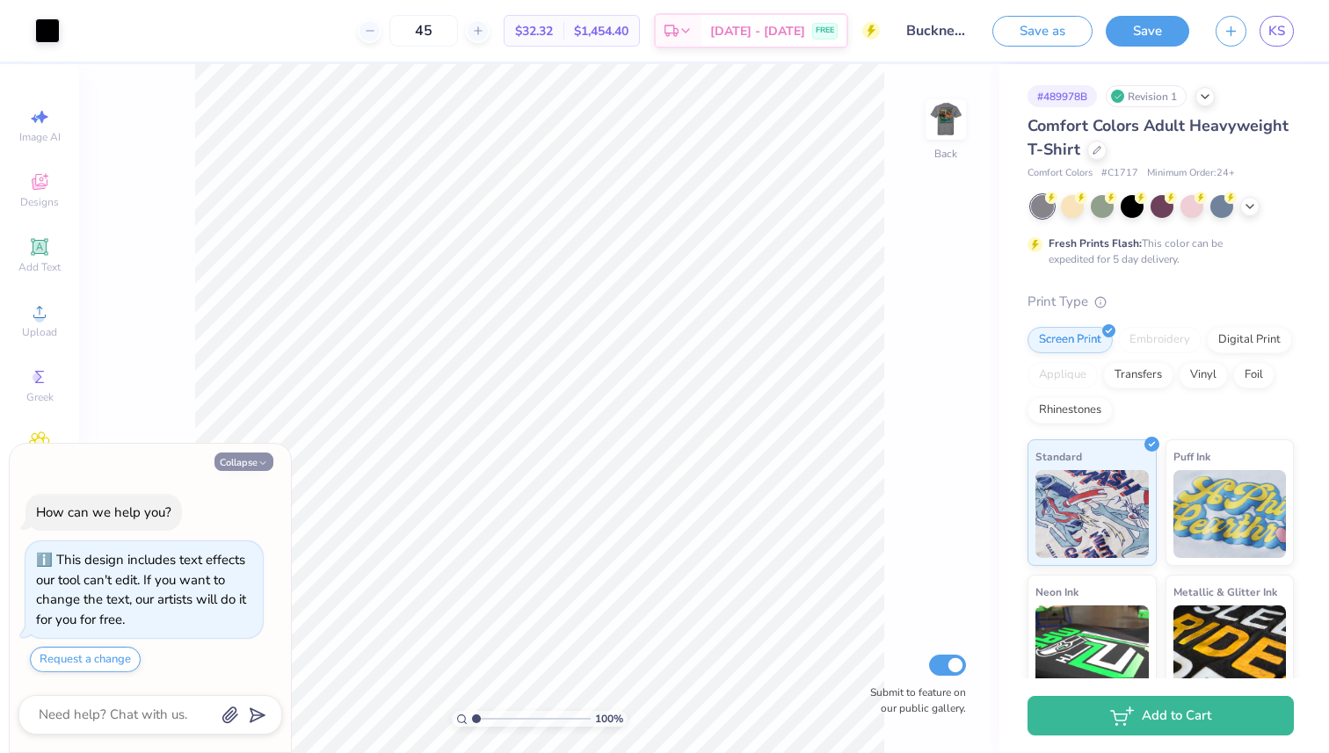
click at [251, 454] on button "Collapse" at bounding box center [244, 462] width 59 height 18
type textarea "x"
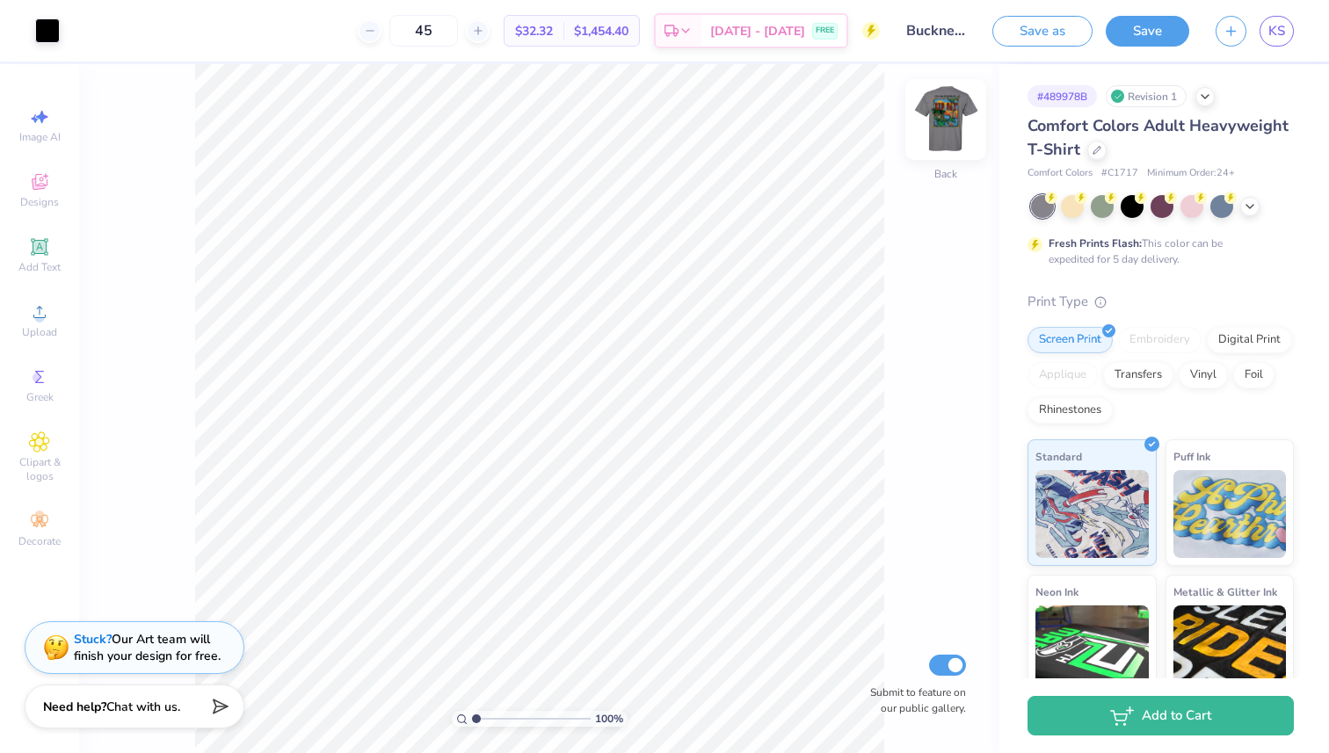
click at [949, 119] on img at bounding box center [946, 119] width 70 height 70
click at [1251, 209] on icon at bounding box center [1250, 205] width 14 height 14
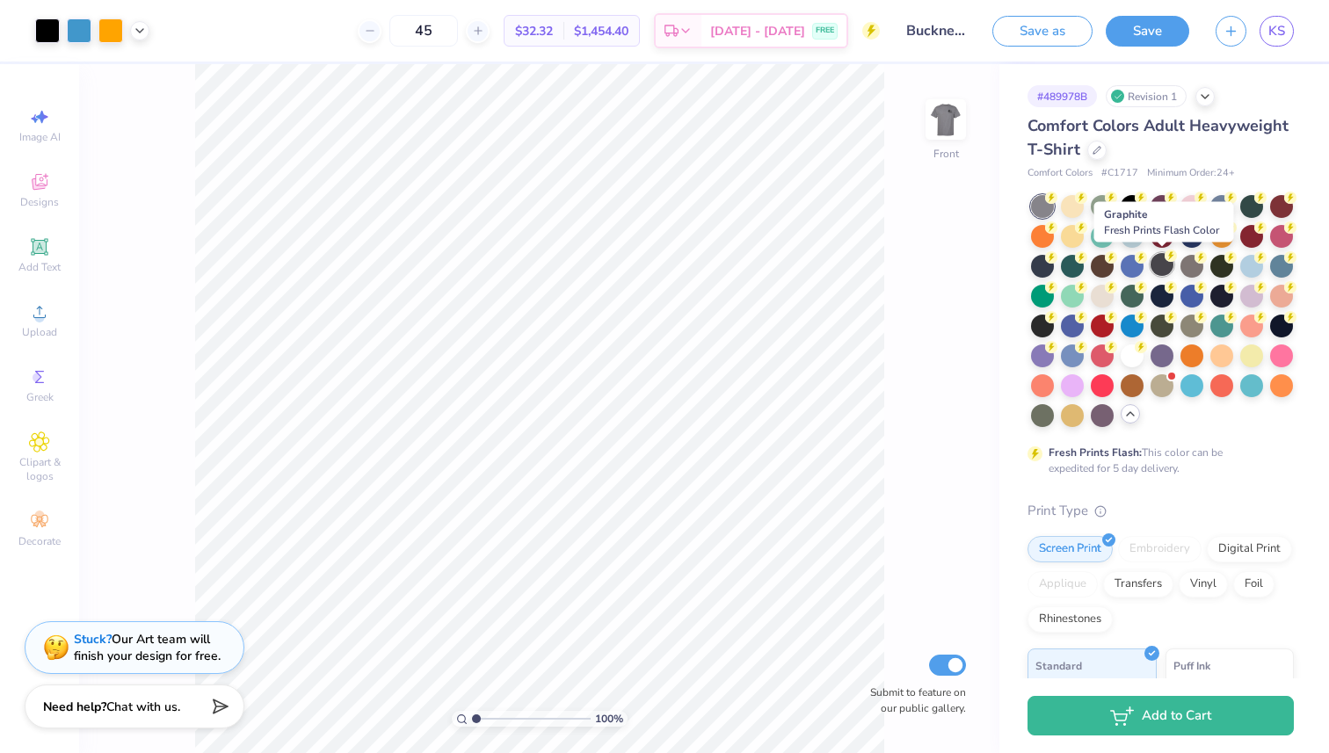
click at [1170, 265] on div at bounding box center [1162, 264] width 23 height 23
click at [47, 29] on div at bounding box center [47, 29] width 25 height 25
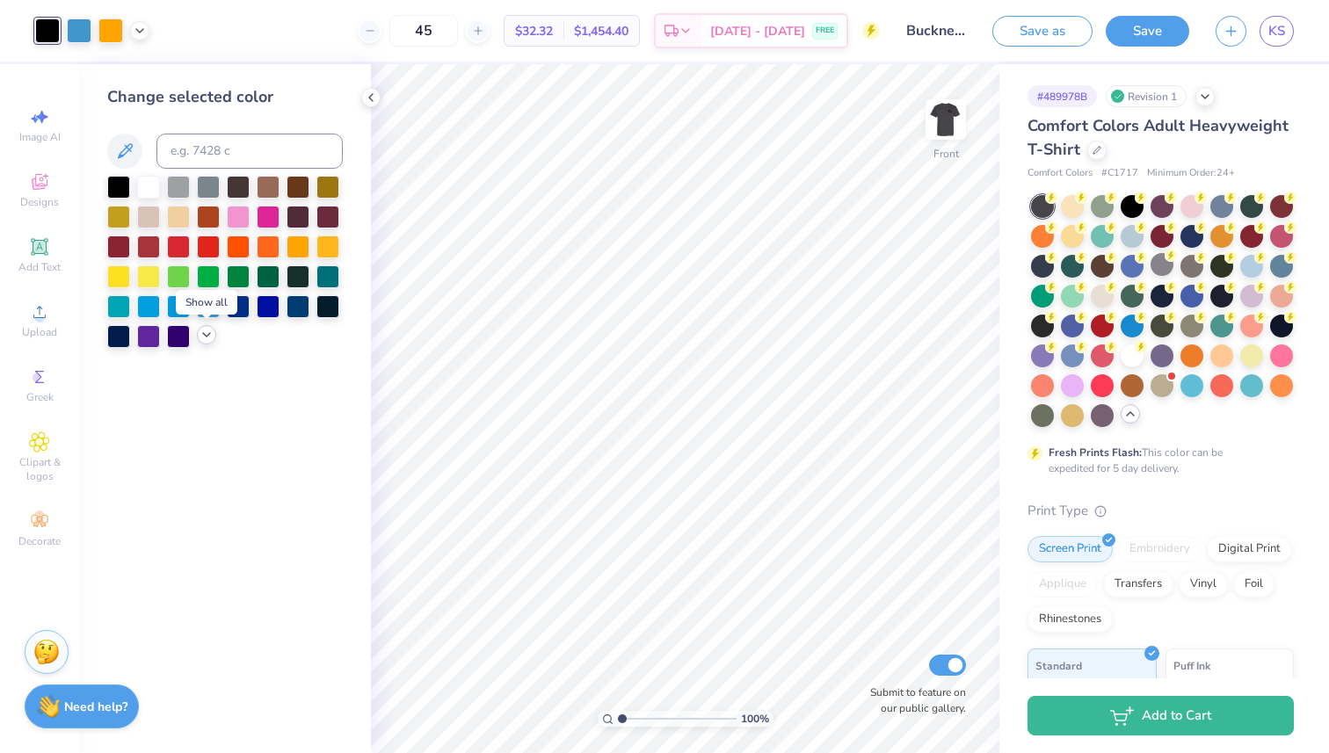
click at [209, 339] on icon at bounding box center [207, 335] width 14 height 14
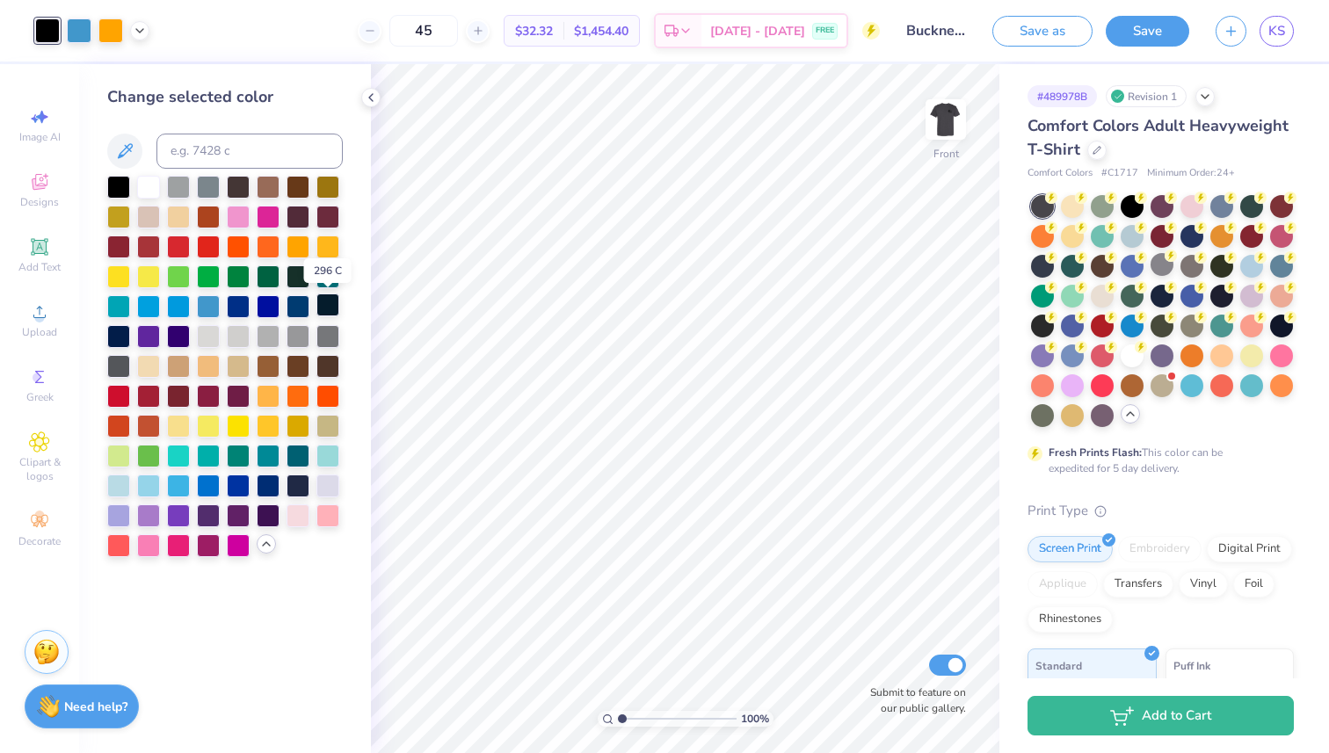
click at [325, 309] on div at bounding box center [327, 305] width 23 height 23
click at [116, 340] on div at bounding box center [118, 335] width 23 height 23
click at [295, 488] on div at bounding box center [298, 484] width 23 height 23
click at [204, 187] on div at bounding box center [208, 185] width 23 height 23
click at [325, 308] on div at bounding box center [327, 305] width 23 height 23
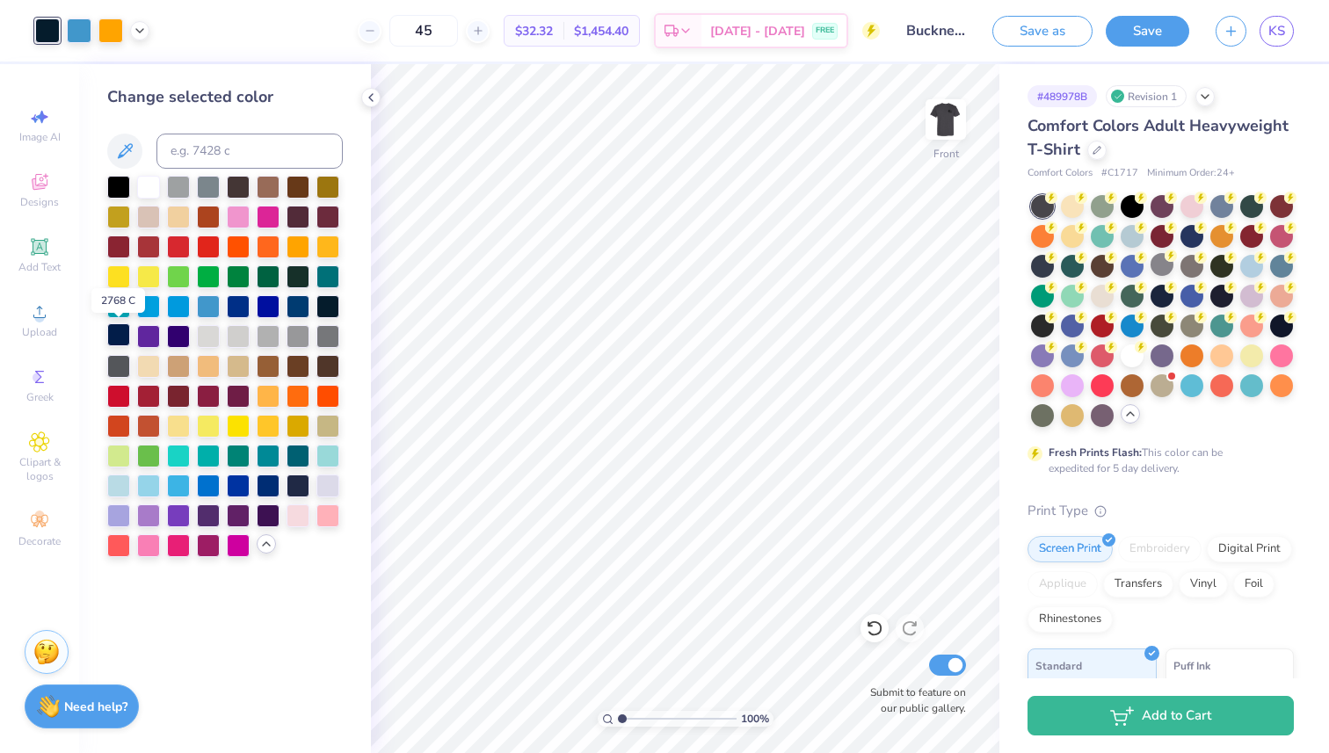
click at [118, 330] on div at bounding box center [118, 335] width 23 height 23
click at [329, 310] on div at bounding box center [327, 305] width 23 height 23
click at [299, 486] on div at bounding box center [298, 484] width 23 height 23
click at [1135, 236] on div at bounding box center [1132, 234] width 23 height 23
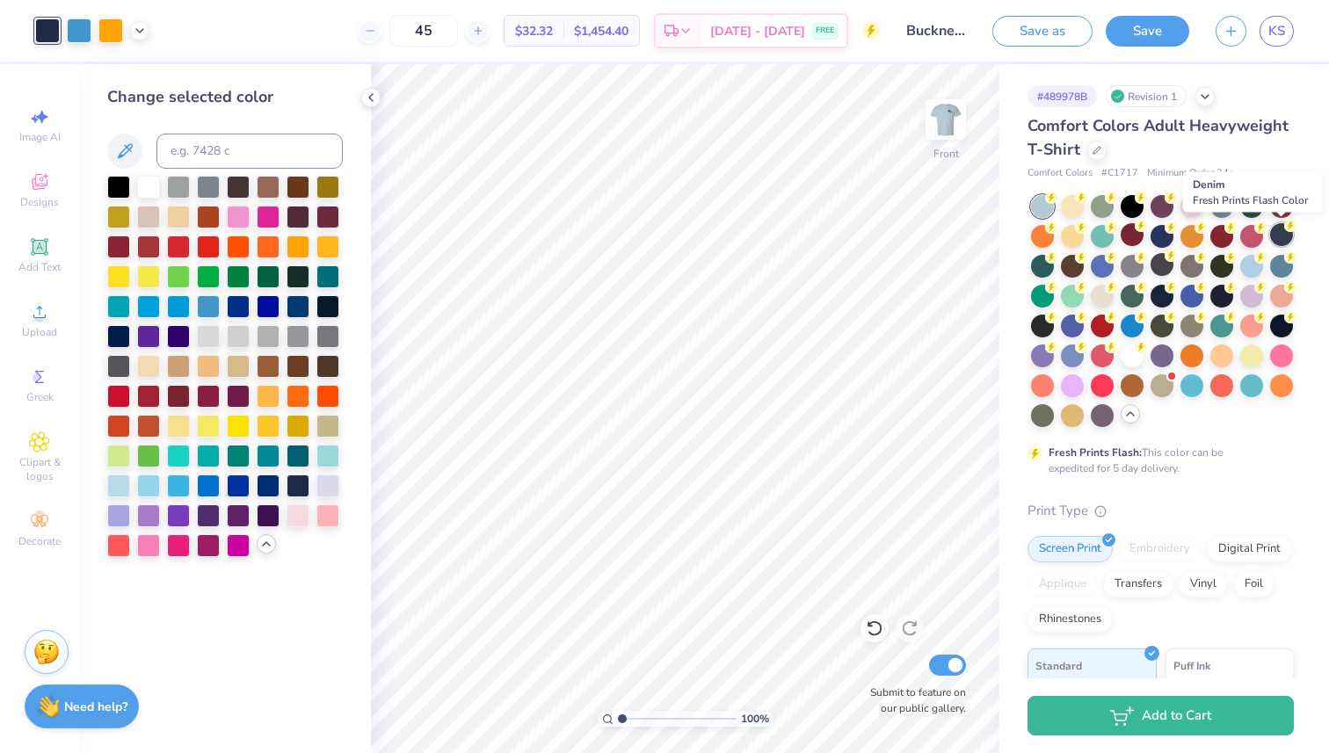
click at [1283, 238] on div at bounding box center [1281, 234] width 23 height 23
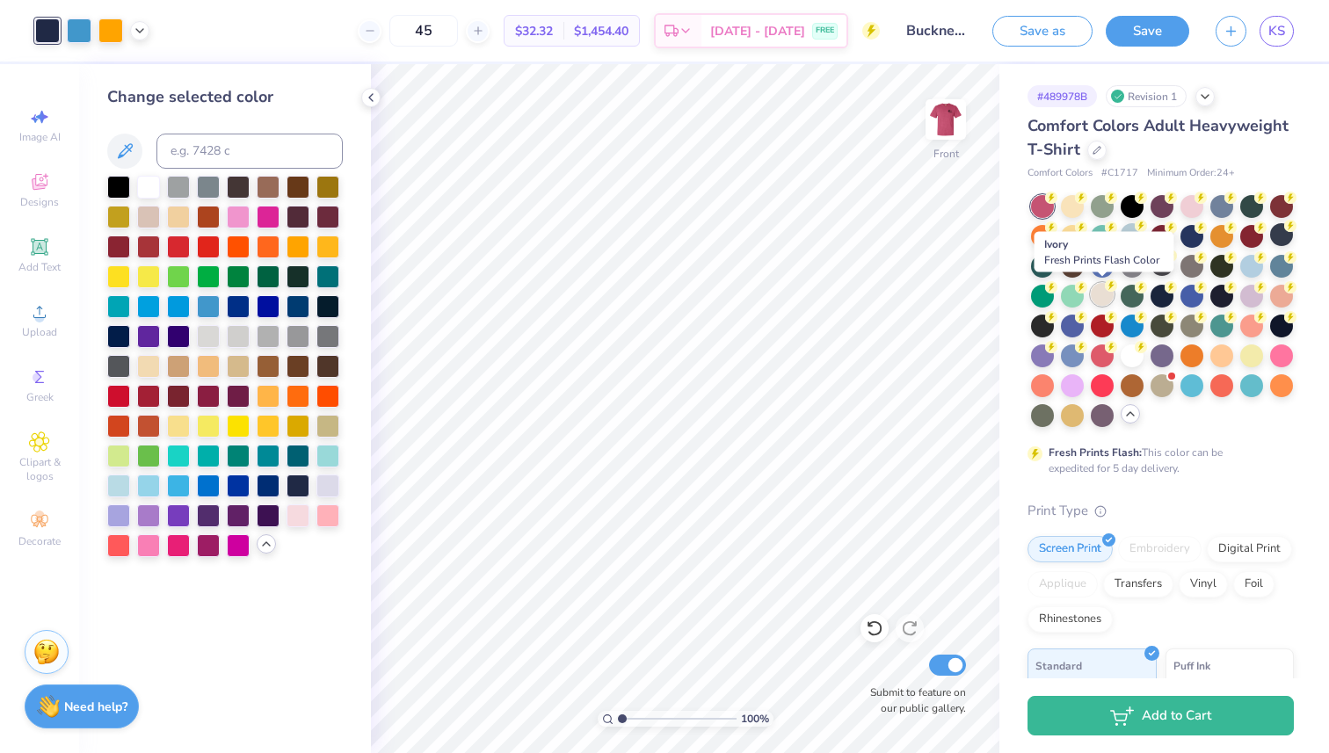
click at [1101, 299] on div at bounding box center [1102, 294] width 23 height 23
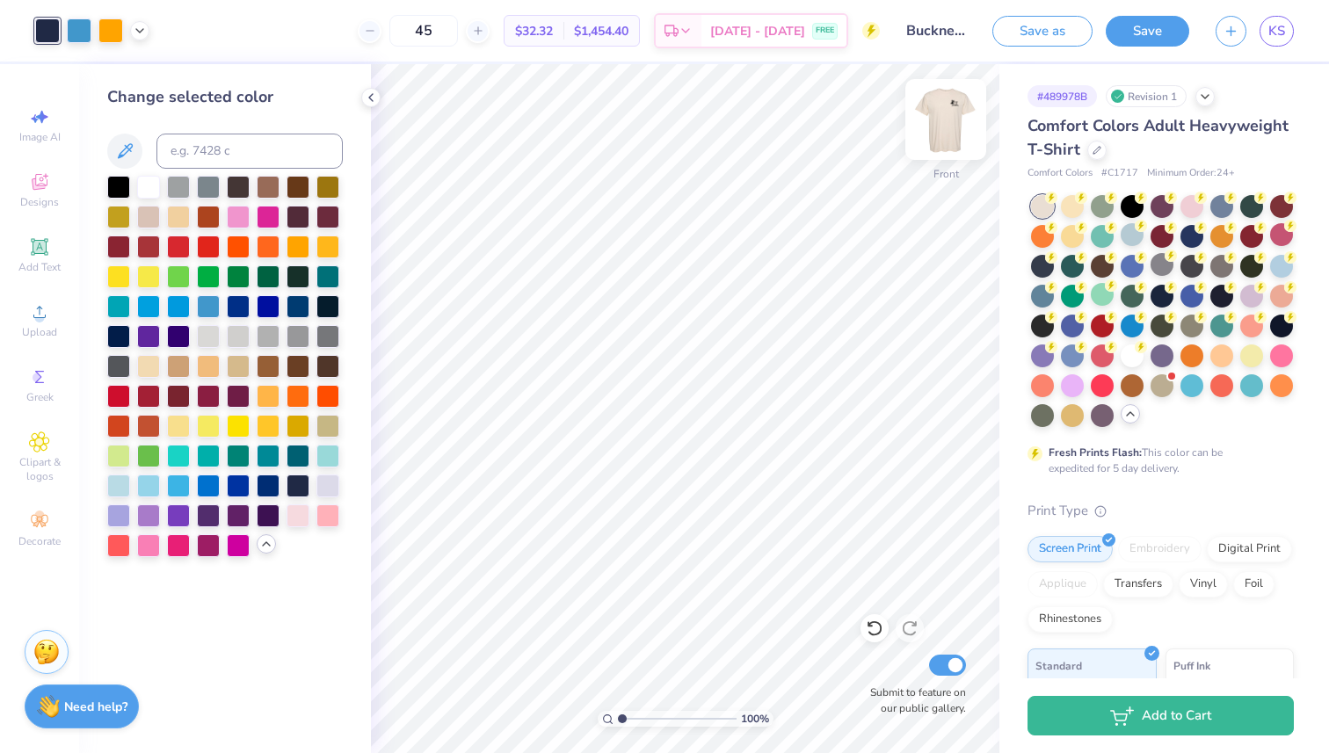
click at [945, 116] on img at bounding box center [946, 119] width 70 height 70
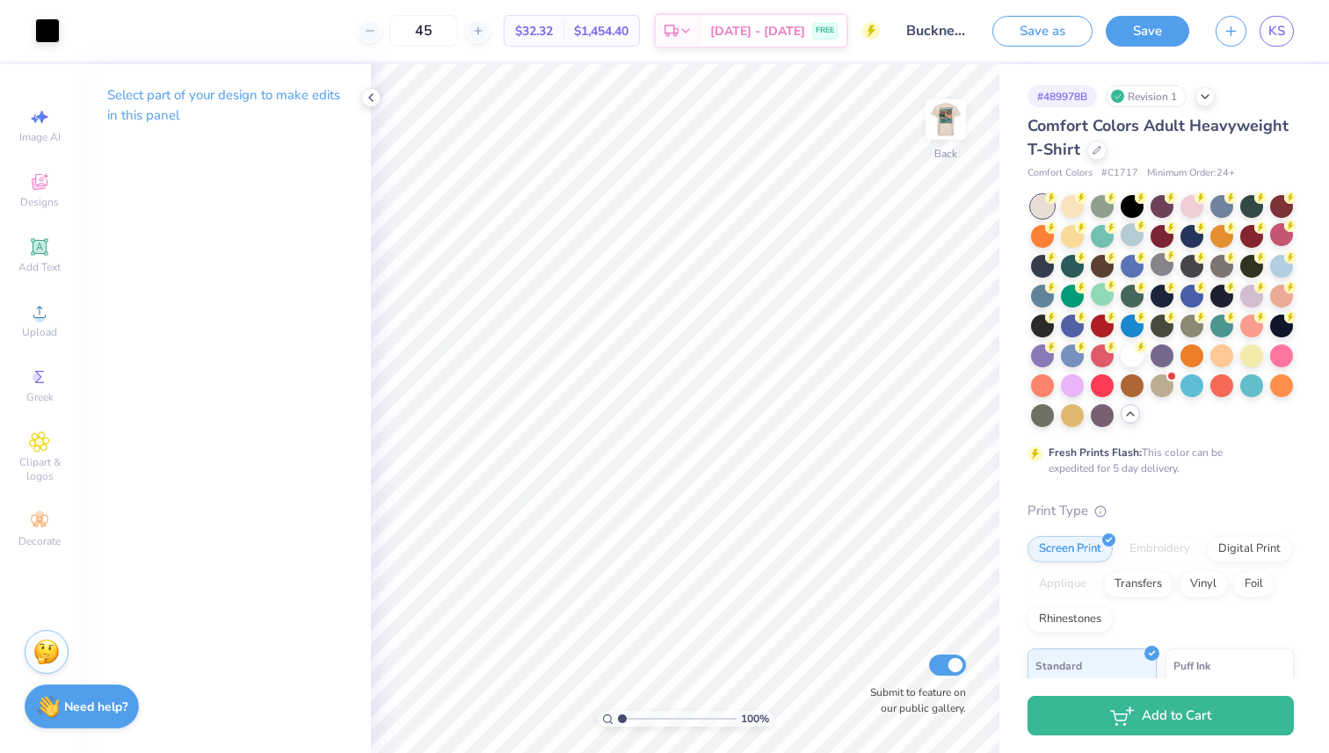
click at [945, 116] on img at bounding box center [945, 119] width 35 height 35
click at [1158, 267] on div at bounding box center [1162, 264] width 23 height 23
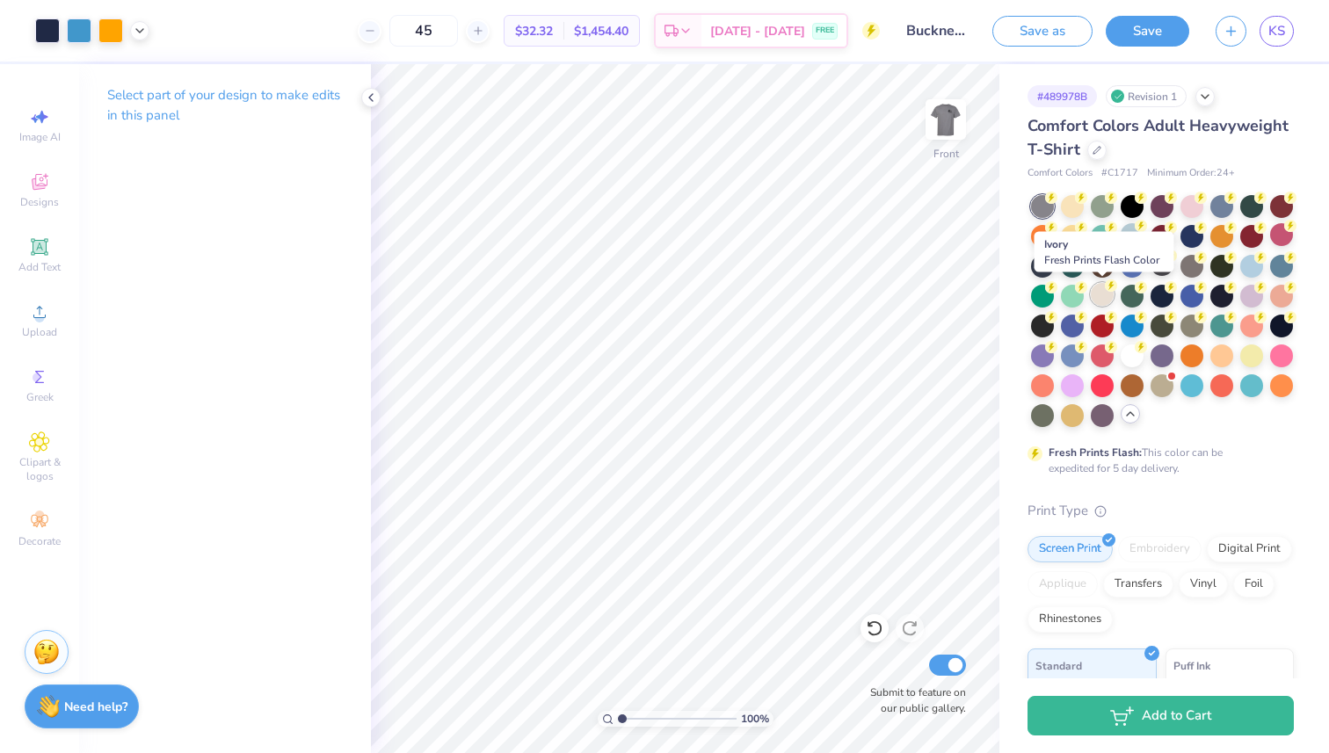
click at [1098, 285] on div at bounding box center [1102, 294] width 23 height 23
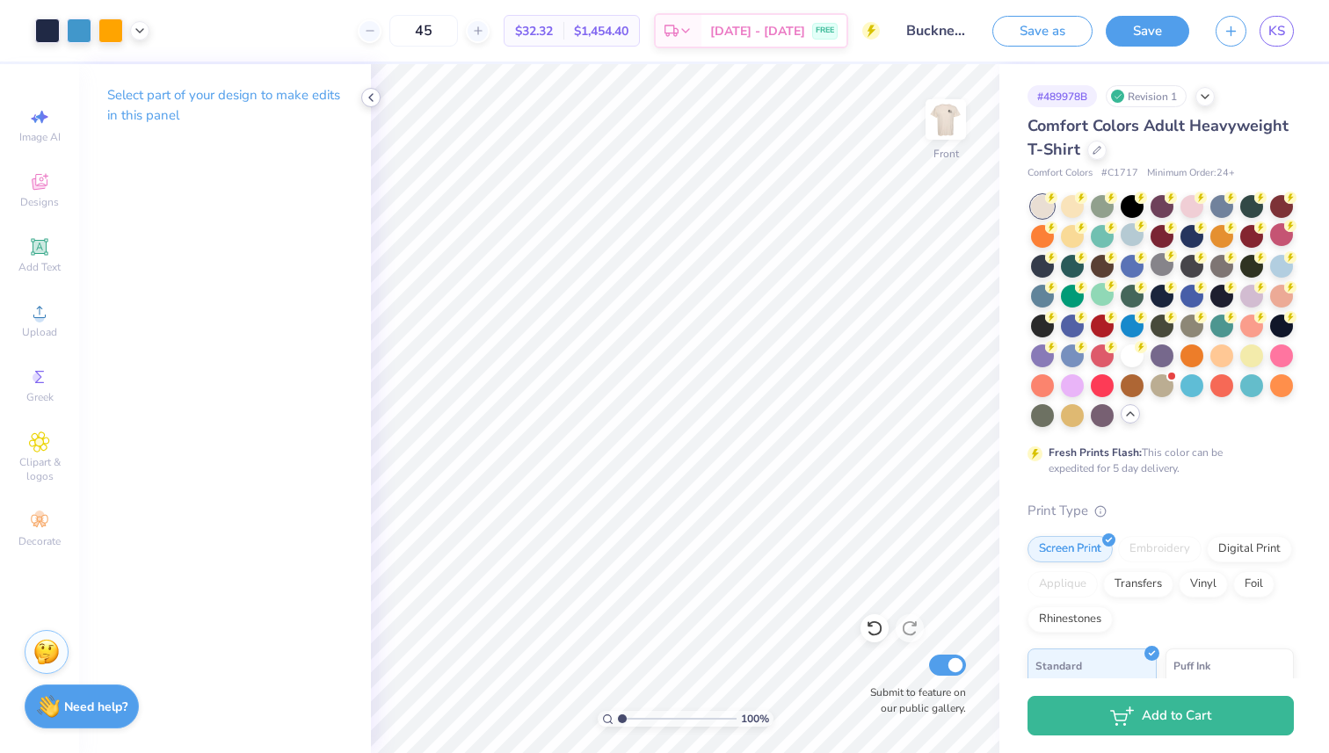
click at [375, 100] on icon at bounding box center [371, 98] width 14 height 14
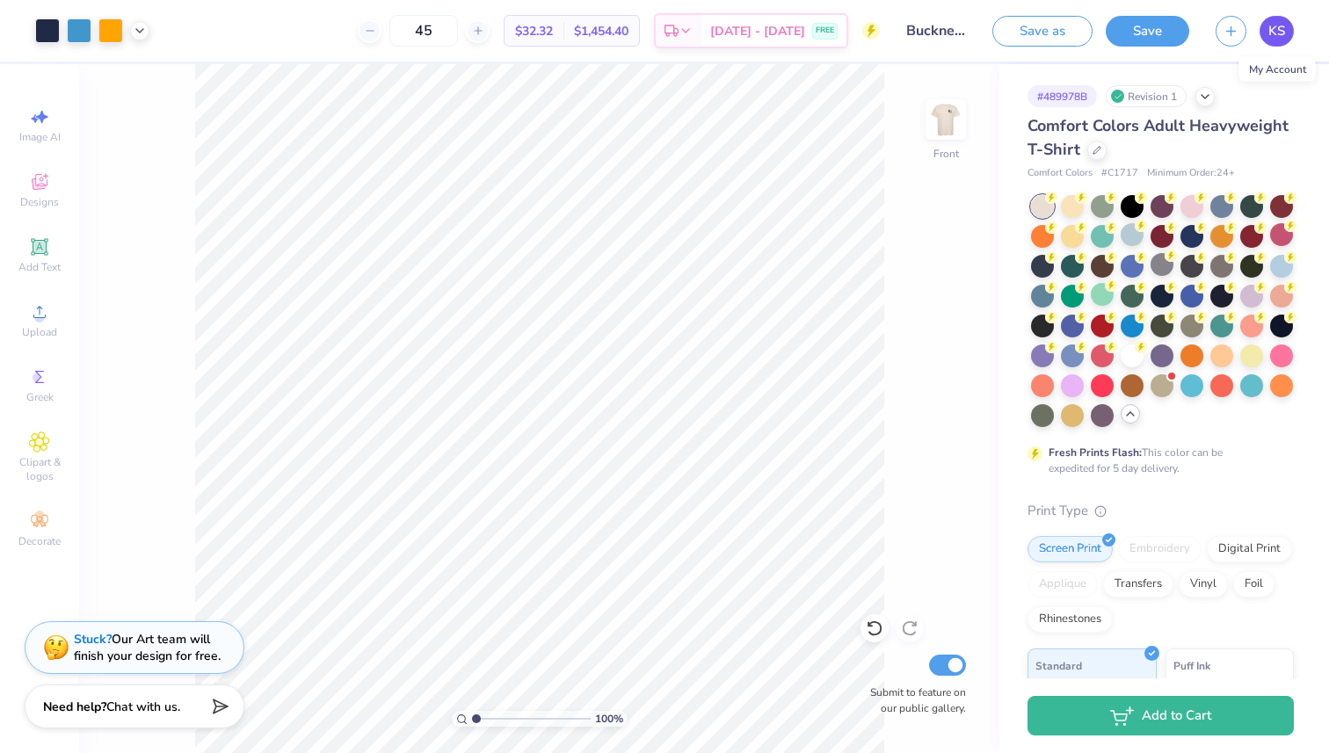
click at [1282, 30] on span "KS" at bounding box center [1277, 31] width 17 height 20
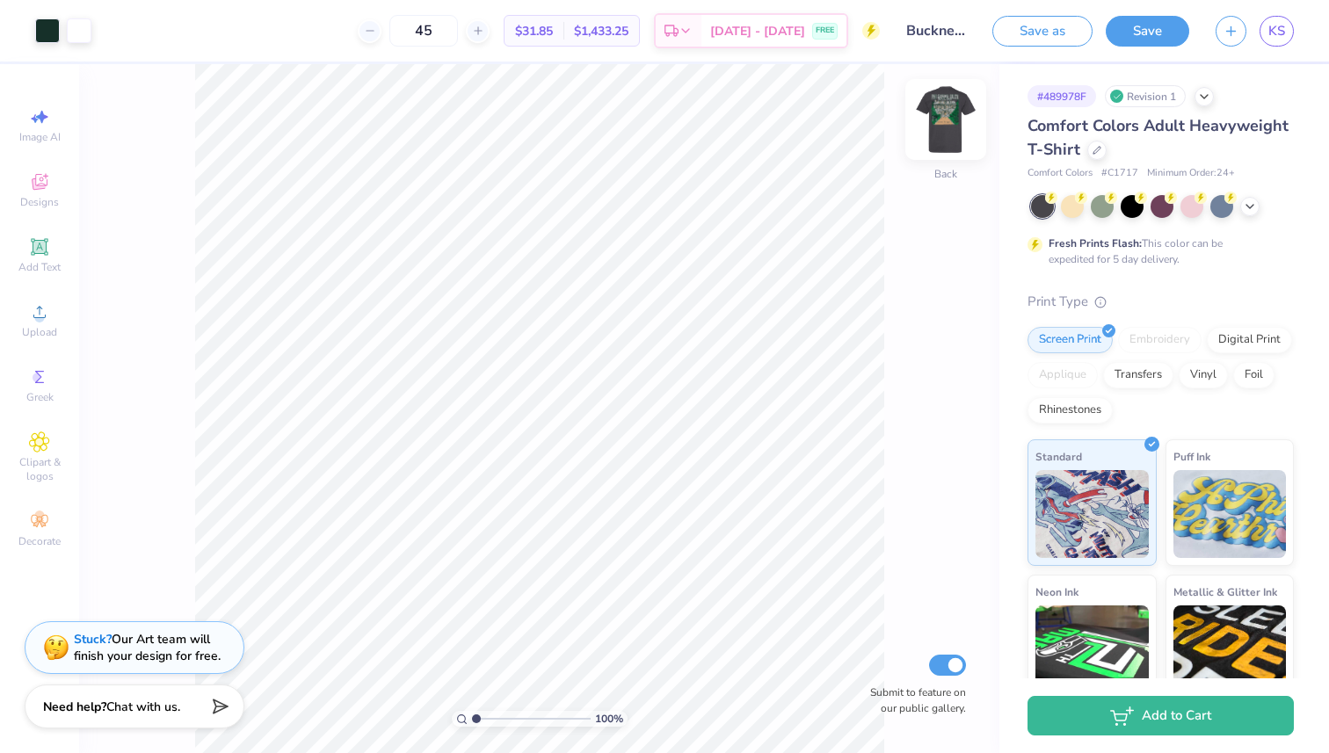
click at [943, 121] on img at bounding box center [946, 119] width 70 height 70
click at [142, 31] on icon at bounding box center [140, 29] width 14 height 14
click at [1248, 207] on icon at bounding box center [1250, 205] width 14 height 14
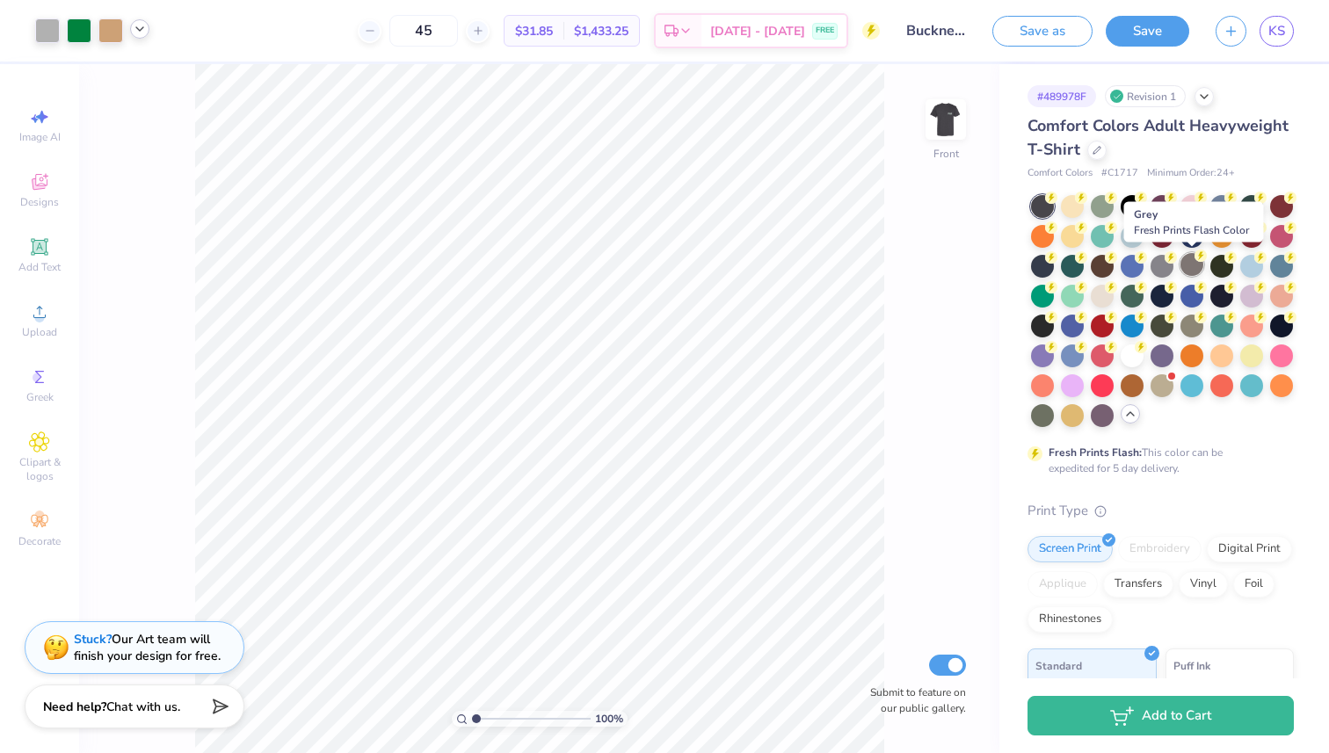
click at [1196, 266] on div at bounding box center [1192, 264] width 23 height 23
click at [1189, 225] on div at bounding box center [1192, 234] width 23 height 23
click at [1284, 265] on div at bounding box center [1281, 264] width 23 height 23
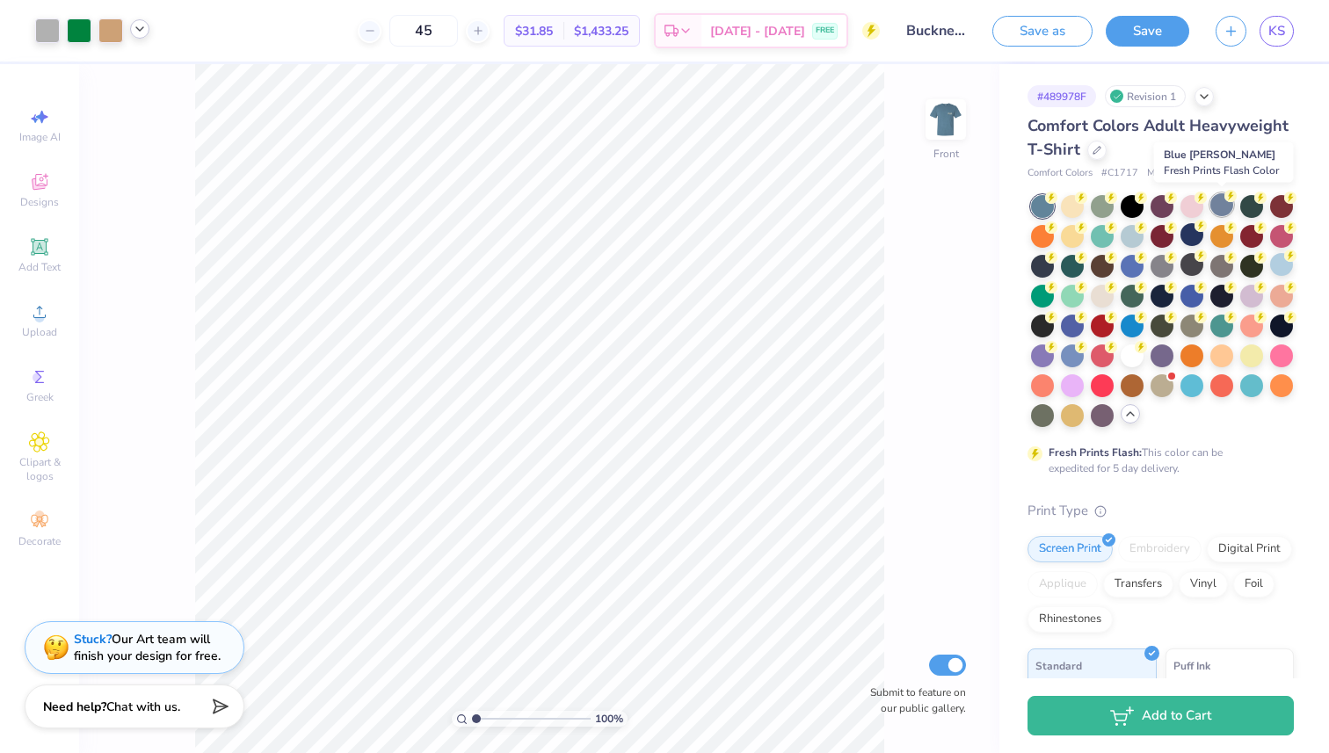
click at [1216, 210] on div at bounding box center [1222, 204] width 23 height 23
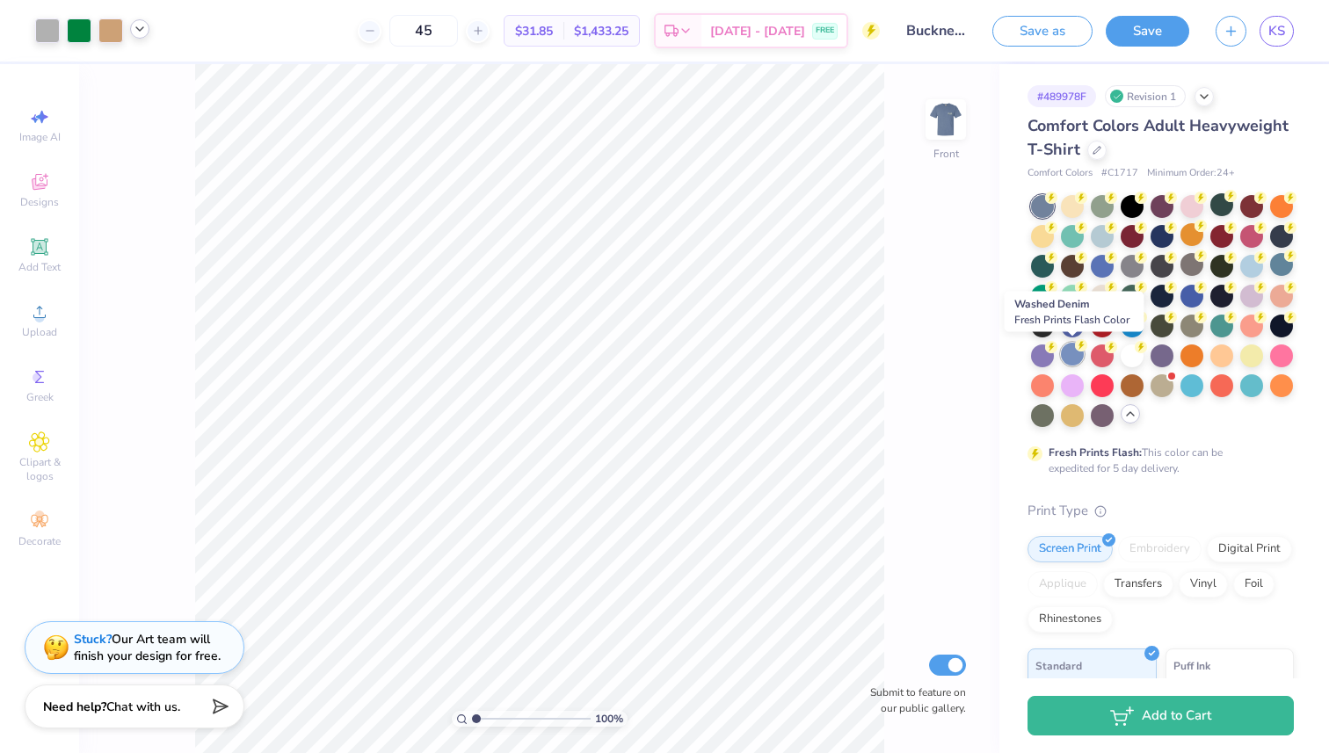
click at [1070, 355] on div at bounding box center [1072, 354] width 23 height 23
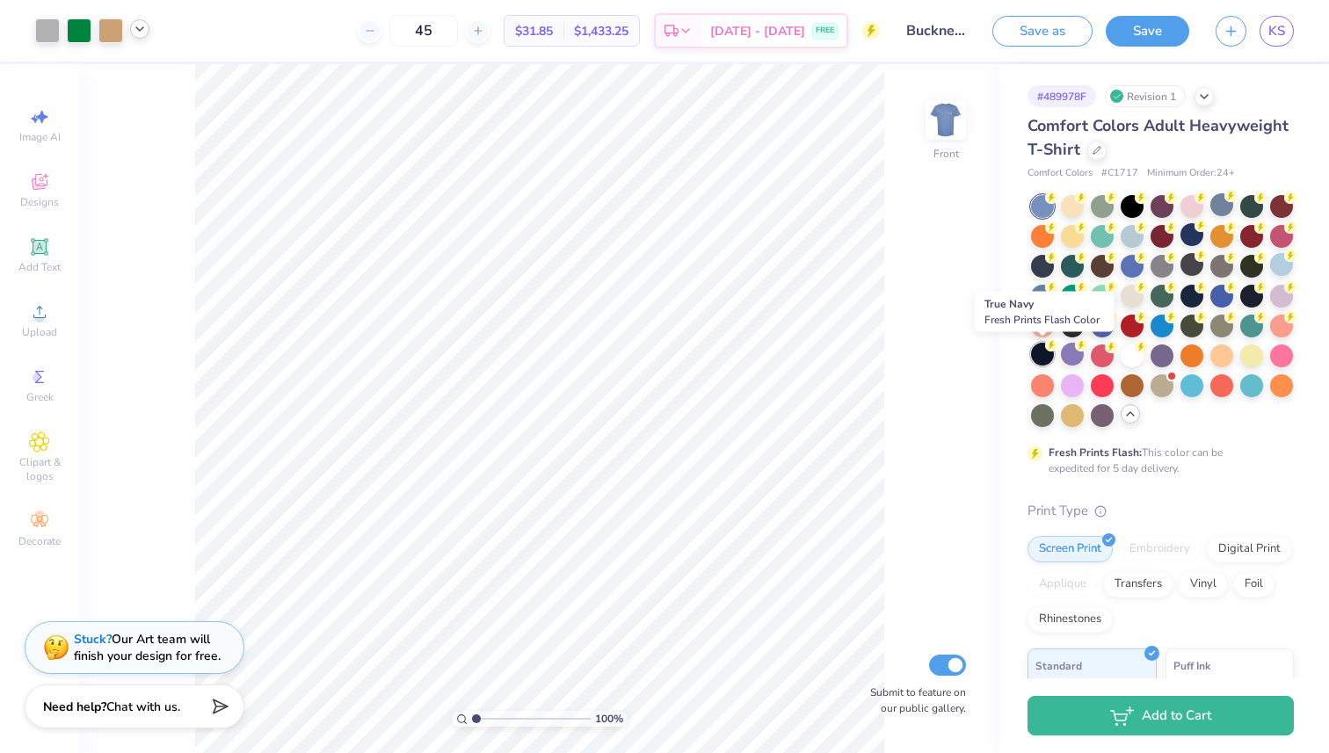
click at [1036, 355] on div at bounding box center [1042, 354] width 23 height 23
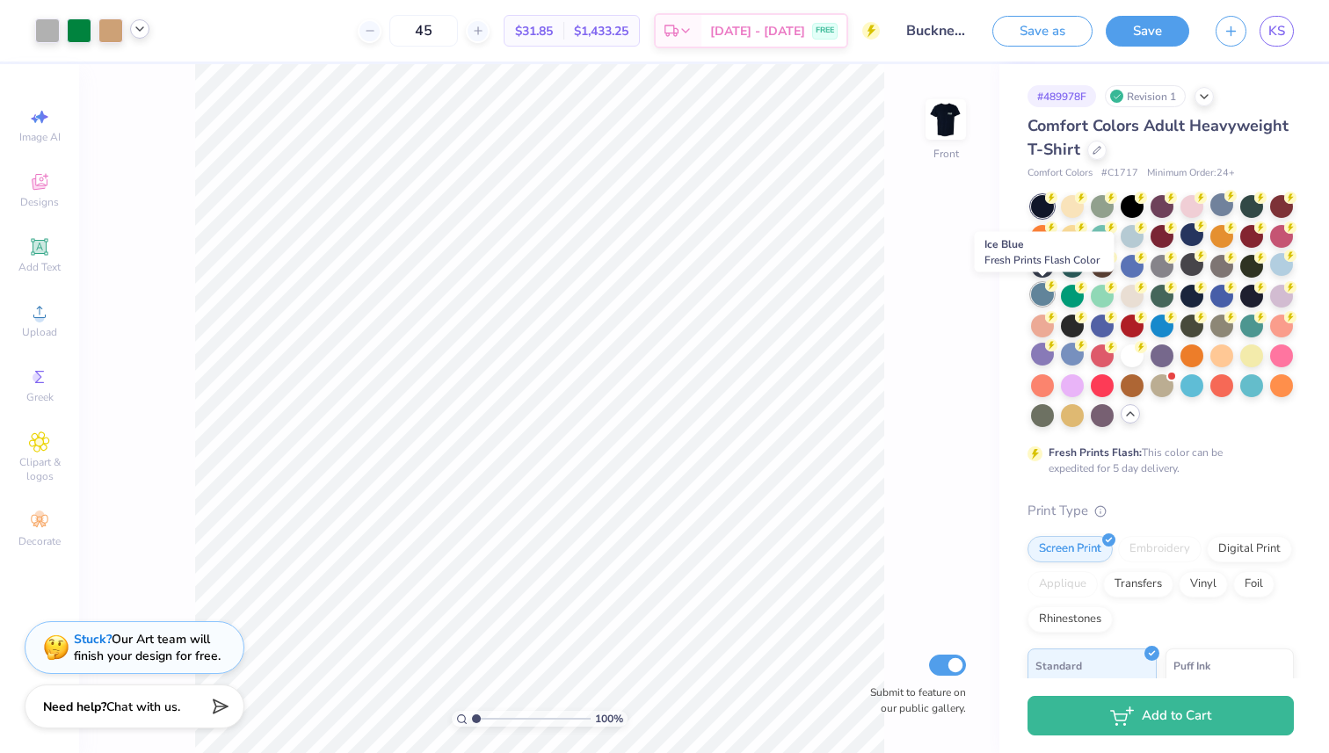
click at [1045, 297] on div at bounding box center [1042, 294] width 23 height 23
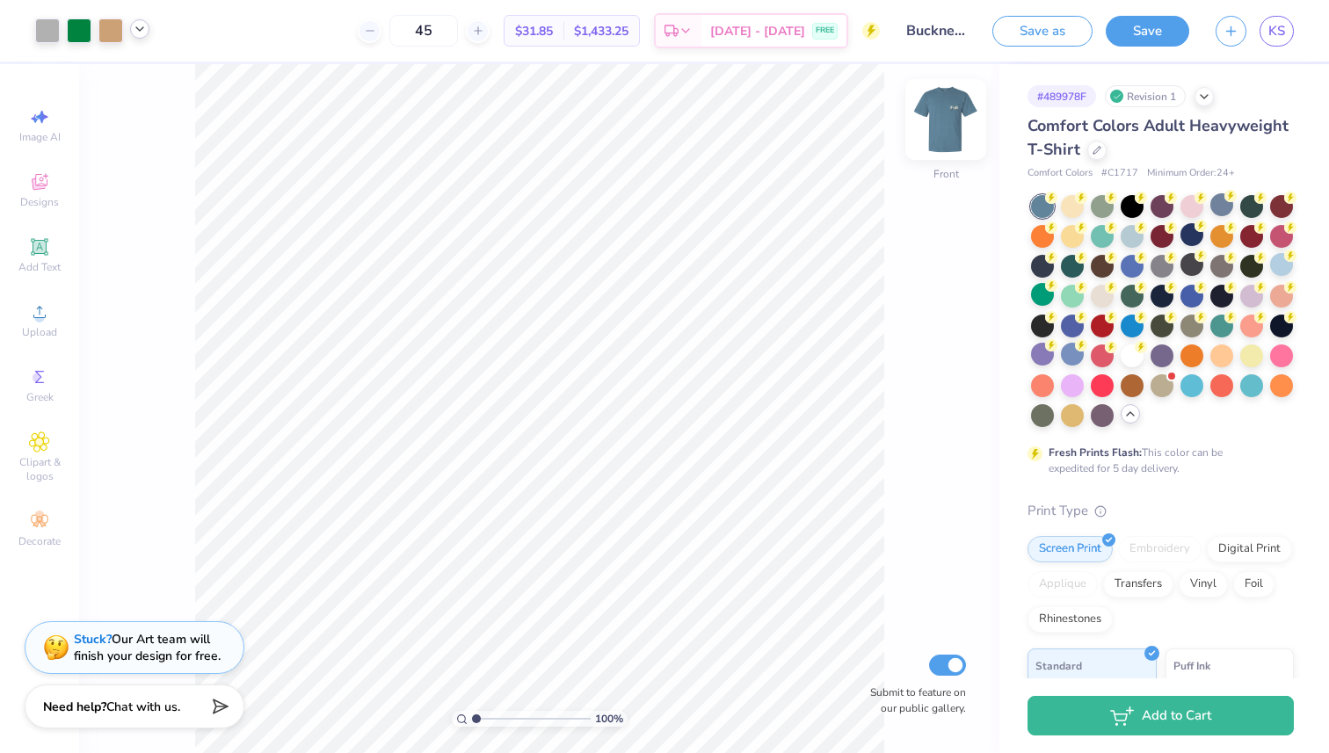
click at [945, 100] on div at bounding box center [945, 119] width 81 height 81
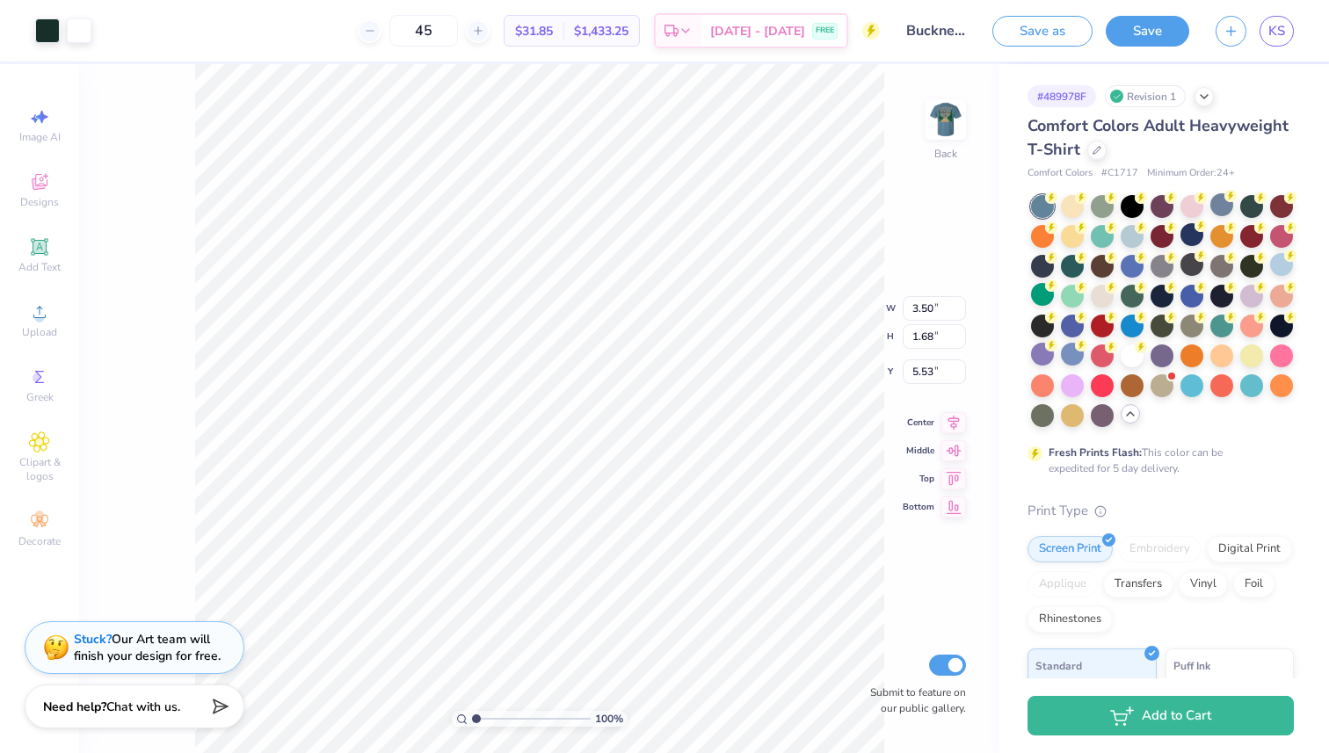
type input "4.64"
click at [949, 113] on img at bounding box center [946, 119] width 70 height 70
click at [142, 29] on polyline at bounding box center [139, 29] width 7 height 4
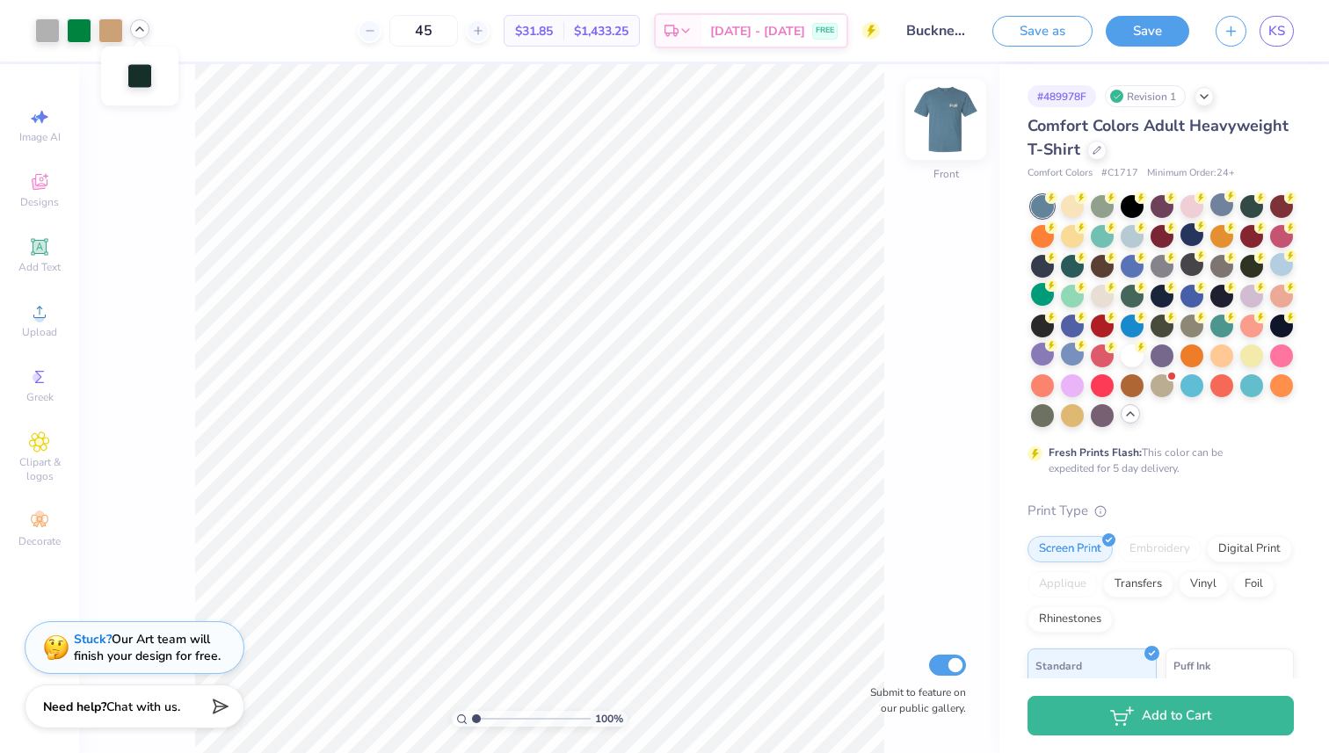
click at [945, 108] on img at bounding box center [946, 119] width 70 height 70
click at [47, 34] on div at bounding box center [47, 29] width 25 height 25
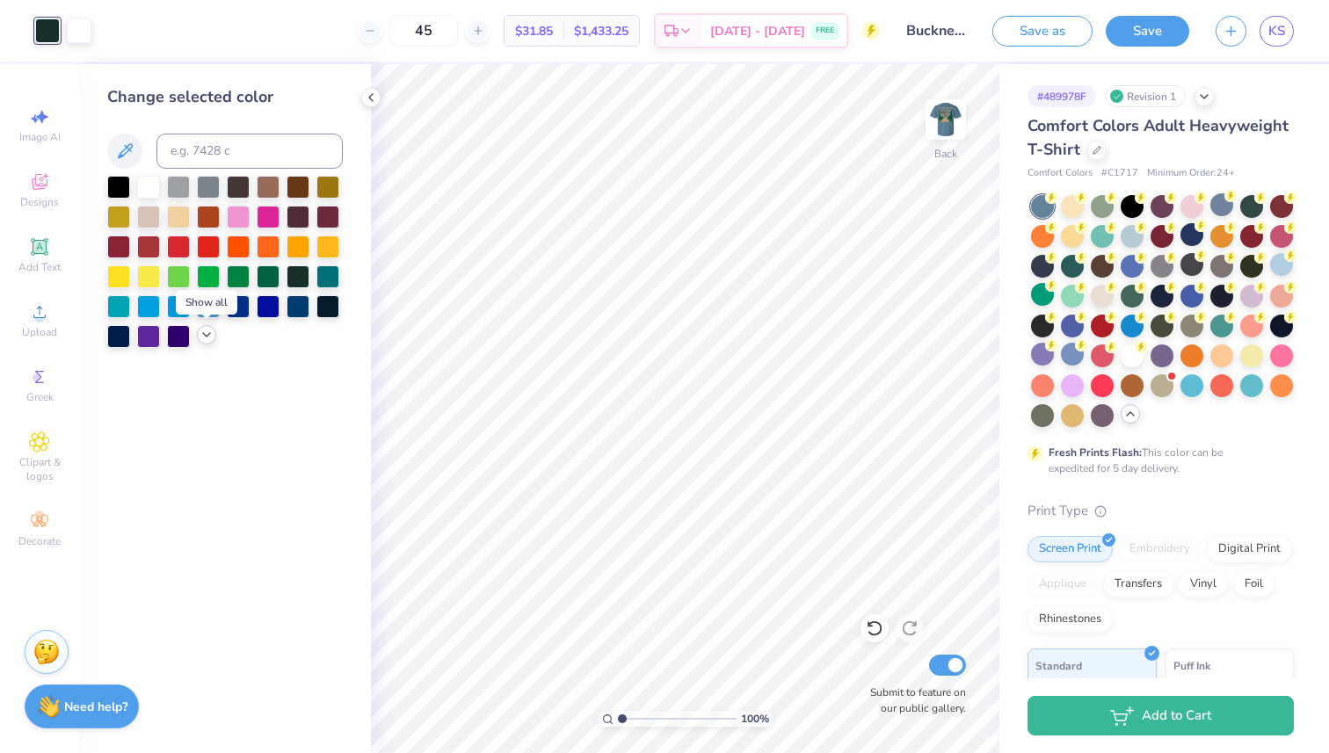
click at [199, 330] on div at bounding box center [206, 334] width 19 height 19
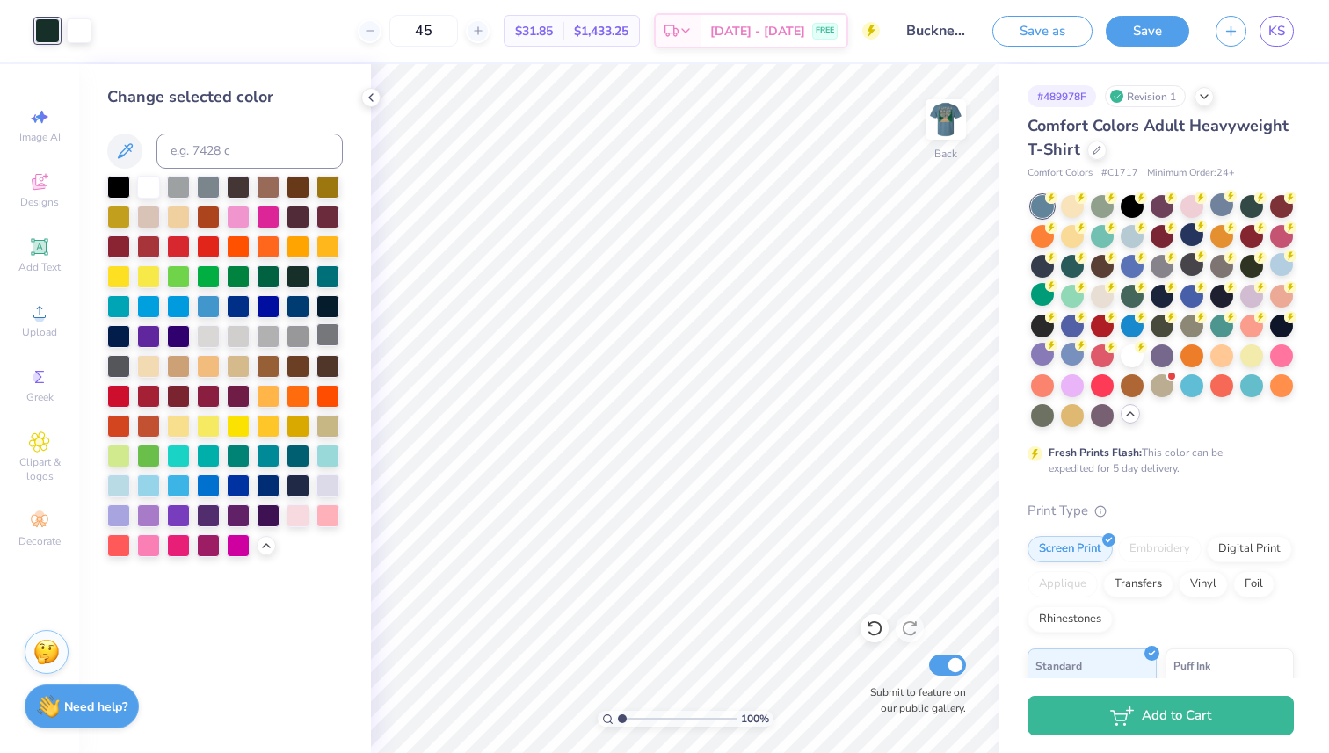
click at [324, 329] on div at bounding box center [327, 335] width 23 height 23
click at [137, 366] on div at bounding box center [148, 364] width 23 height 23
click at [117, 366] on div at bounding box center [118, 364] width 23 height 23
click at [121, 366] on div at bounding box center [118, 364] width 23 height 23
click at [949, 120] on img at bounding box center [946, 119] width 70 height 70
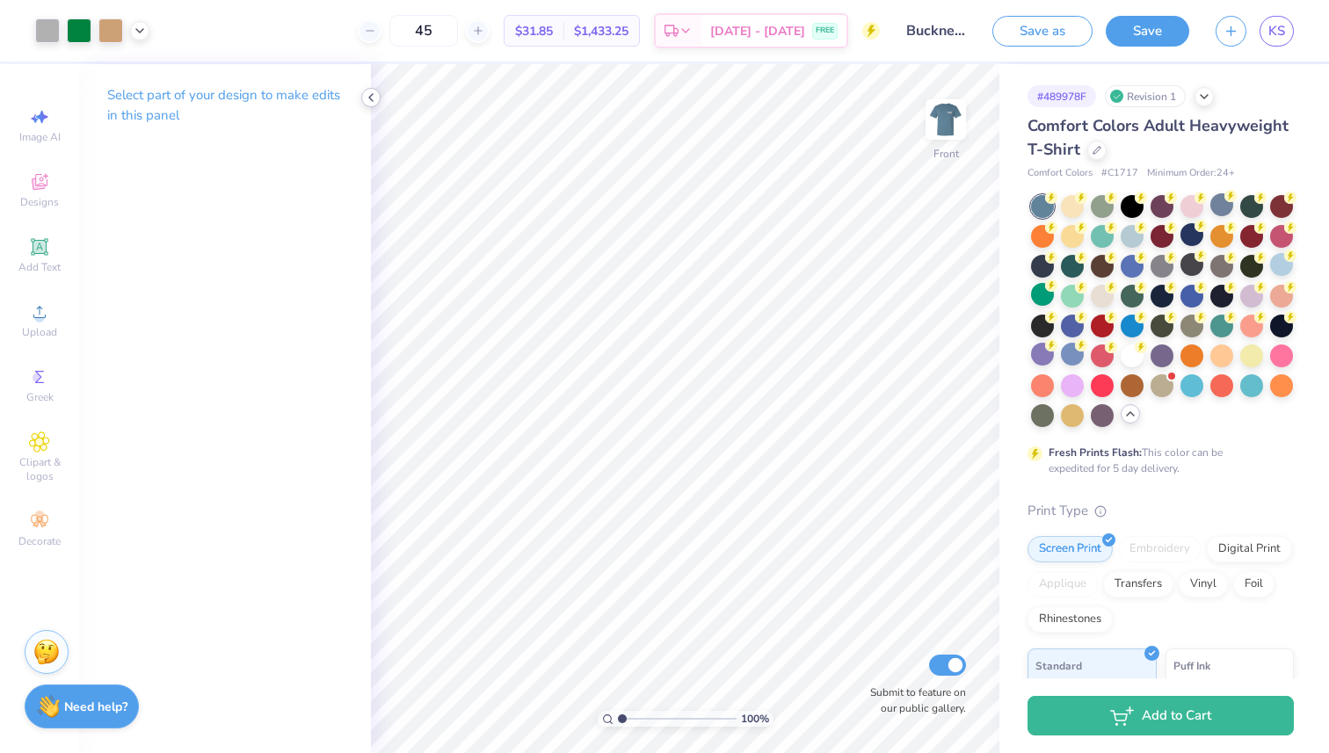
click at [374, 102] on icon at bounding box center [371, 98] width 14 height 14
